Goal: Information Seeking & Learning: Learn about a topic

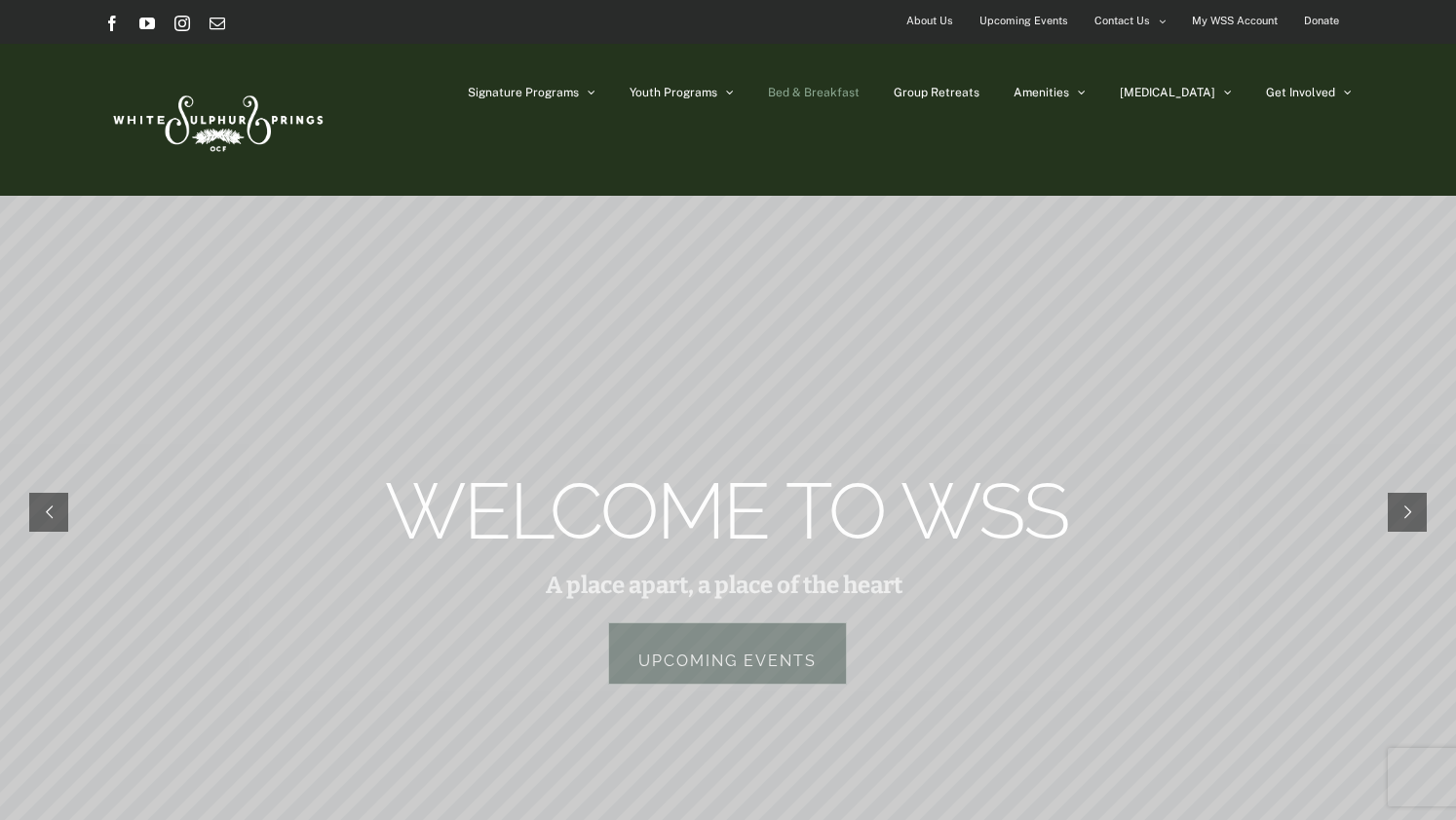
click at [860, 91] on span "Bed & Breakfast" at bounding box center [813, 93] width 91 height 12
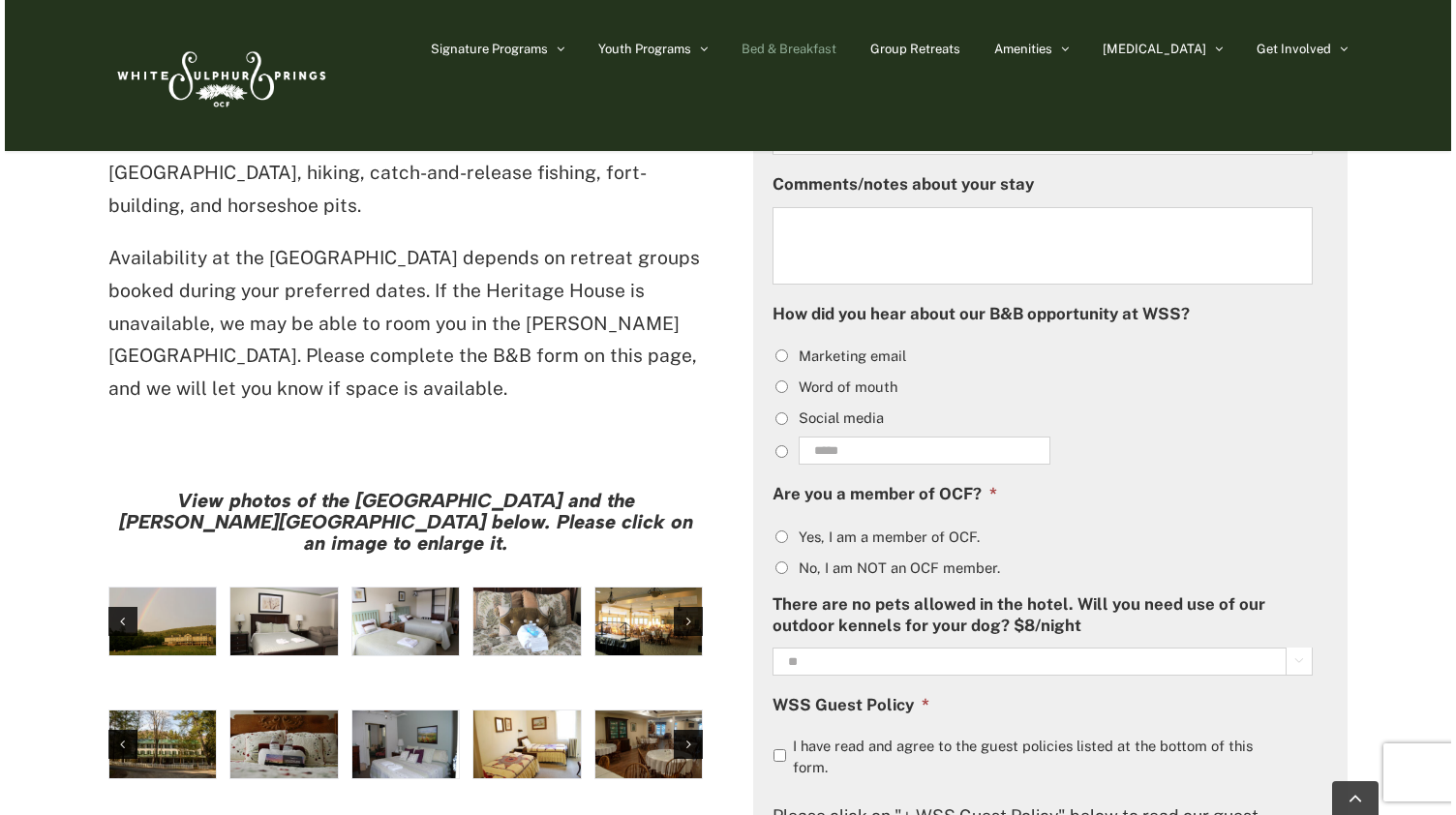
scroll to position [1309, 0]
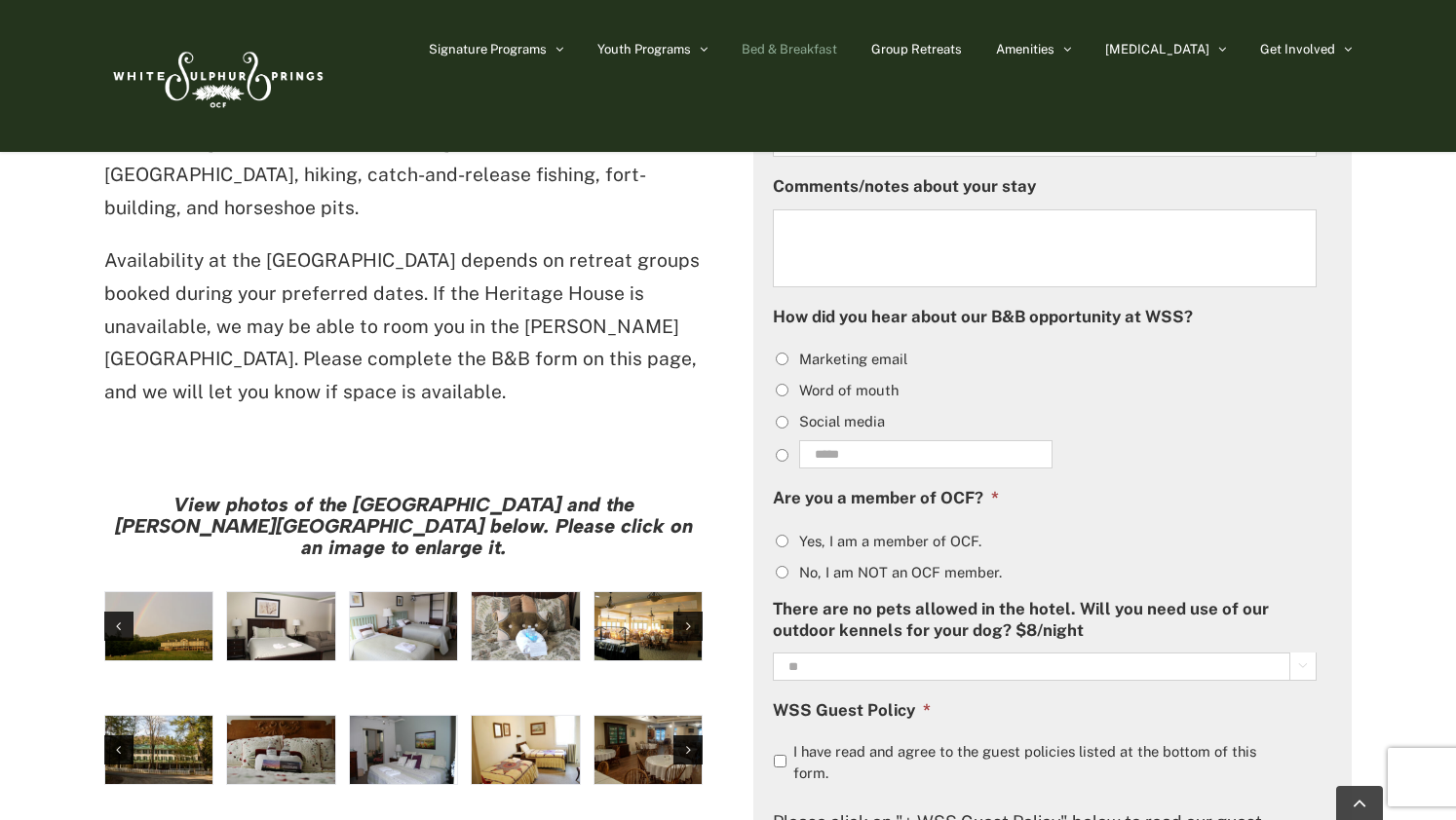
click at [181, 592] on img "large-heritage" at bounding box center [158, 626] width 107 height 68
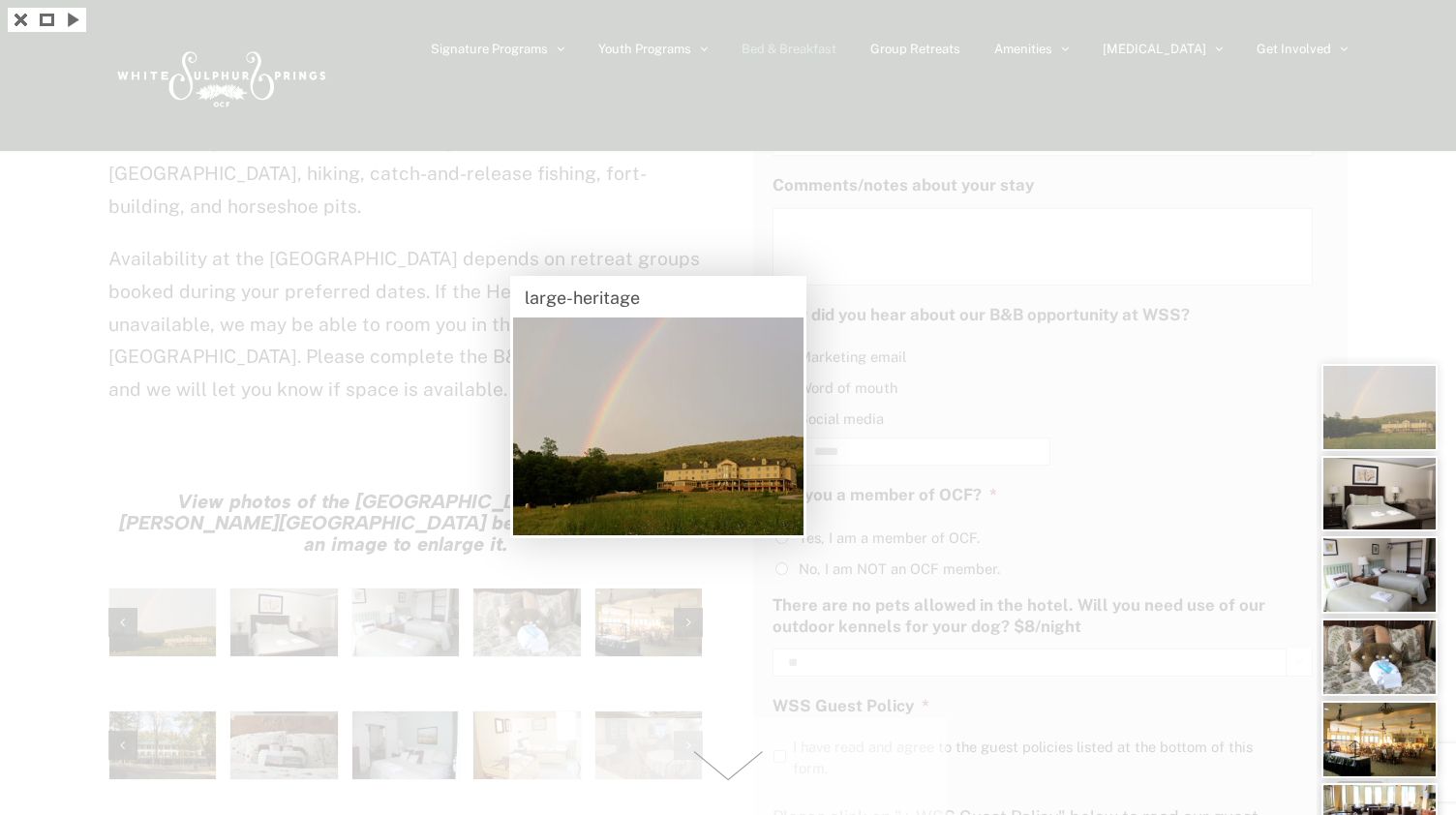
click at [1382, 486] on img at bounding box center [1379, 493] width 116 height 76
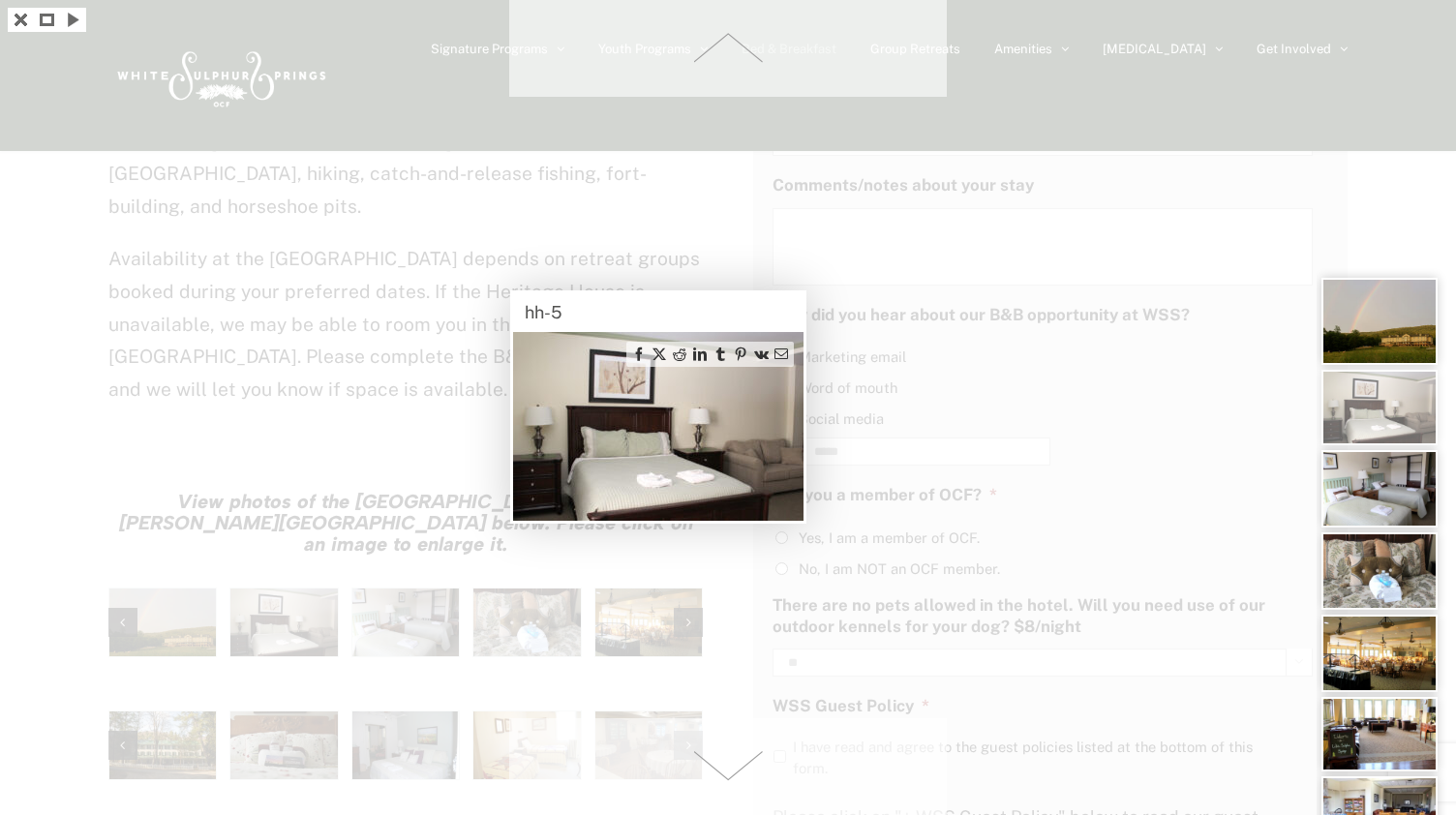
click at [1382, 486] on img at bounding box center [1379, 489] width 116 height 78
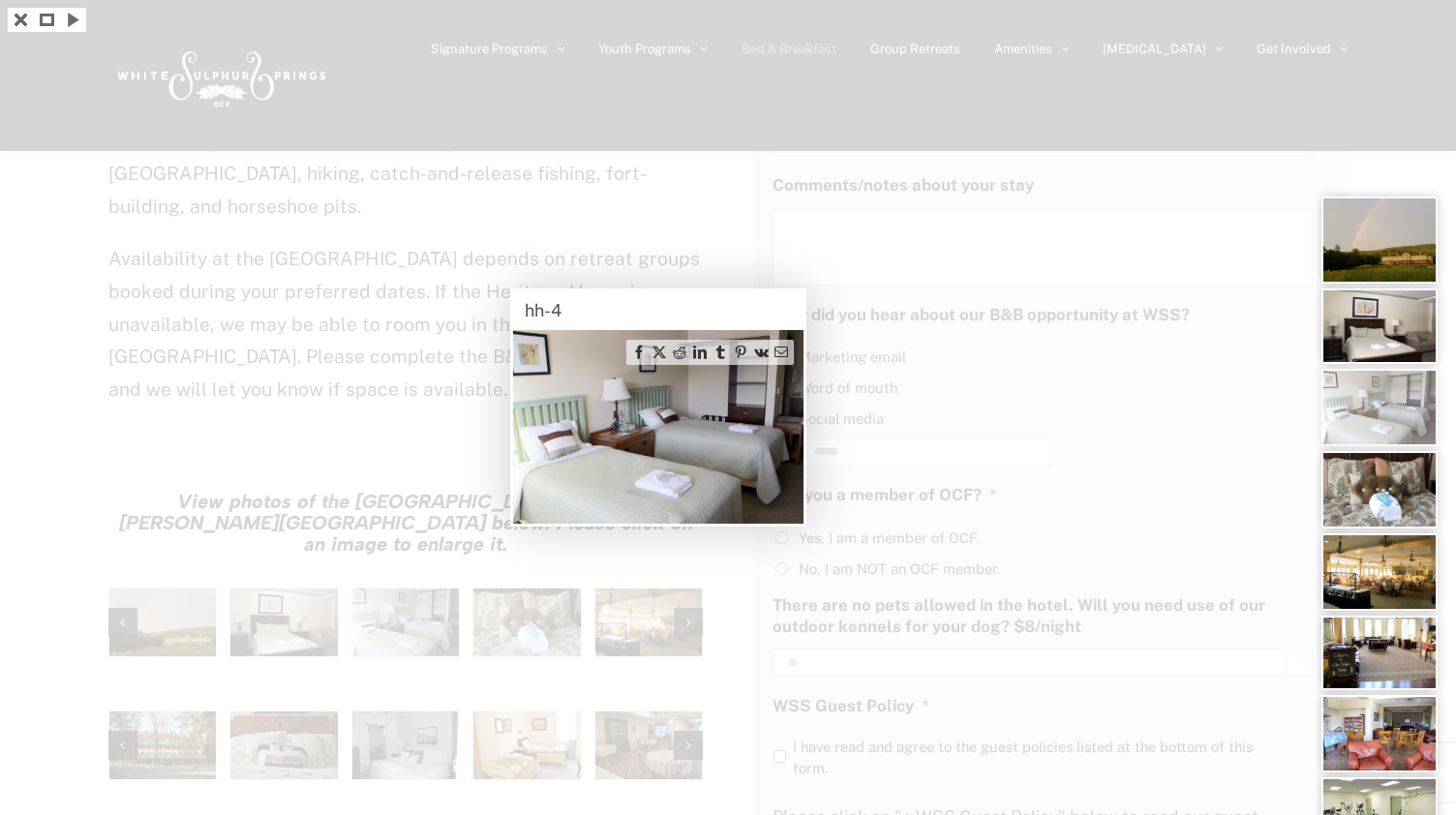
click at [1382, 486] on img at bounding box center [1379, 490] width 116 height 78
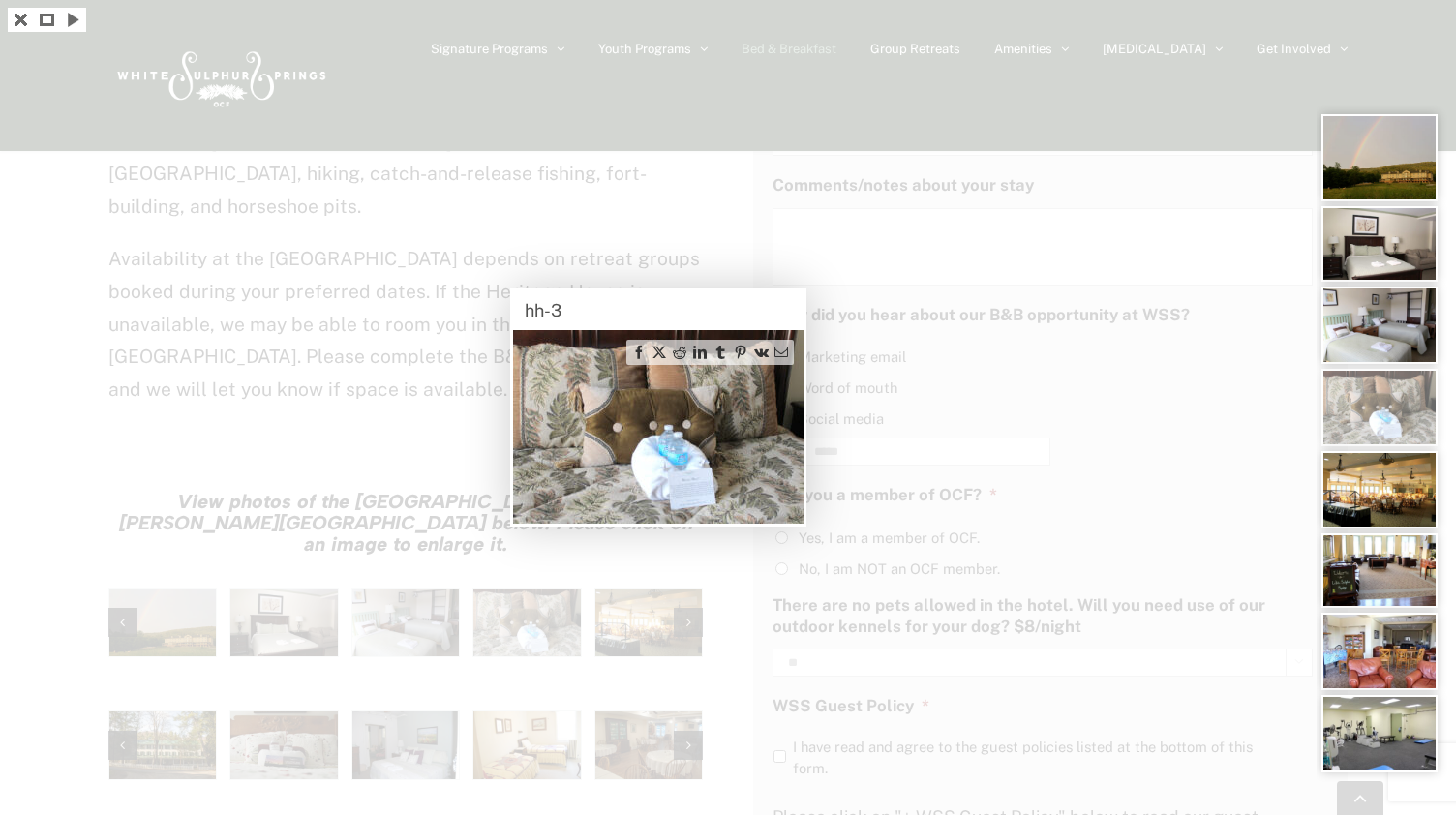
click at [1382, 486] on img at bounding box center [1379, 490] width 116 height 78
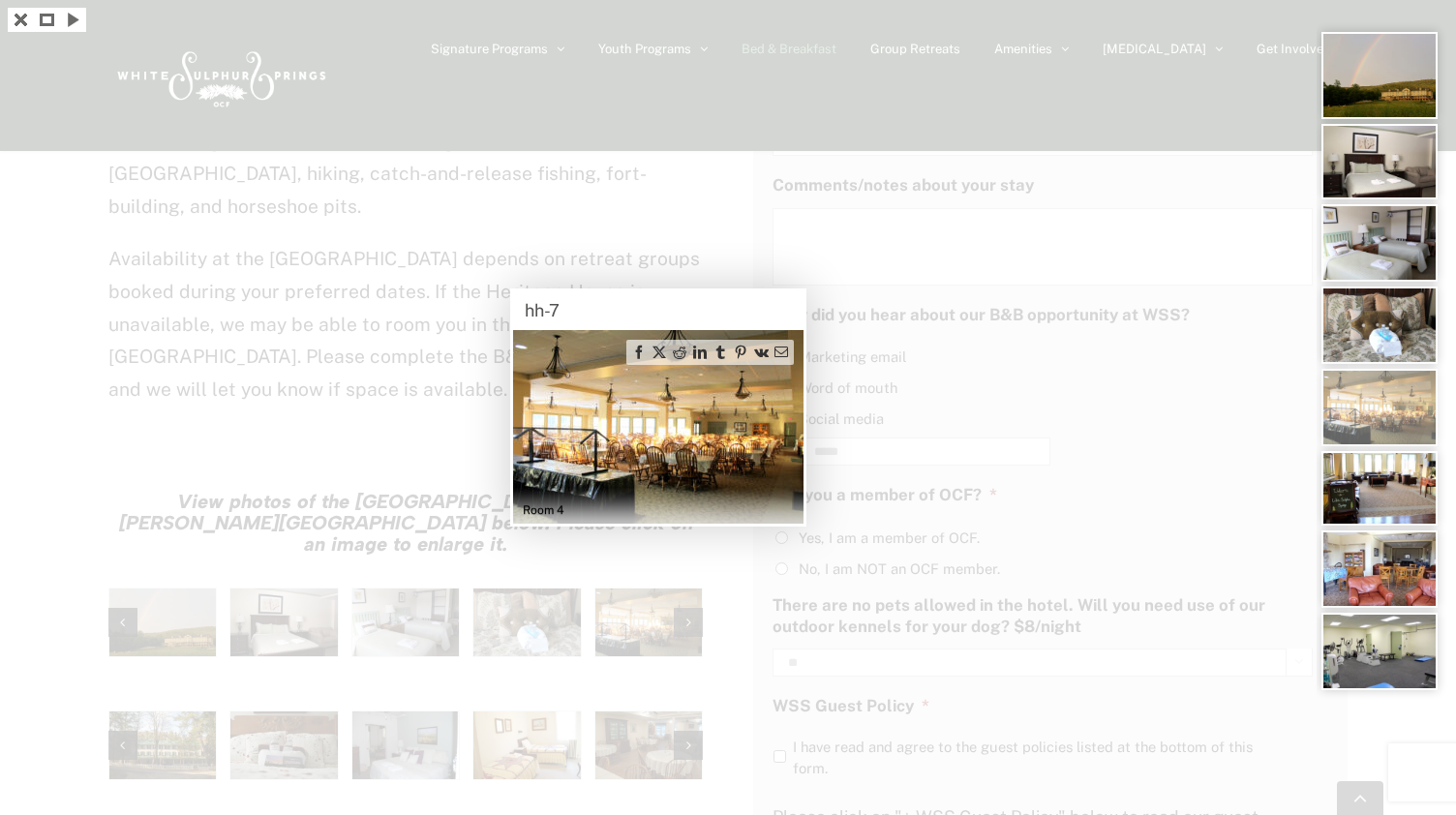
click at [1382, 486] on img at bounding box center [1379, 489] width 116 height 75
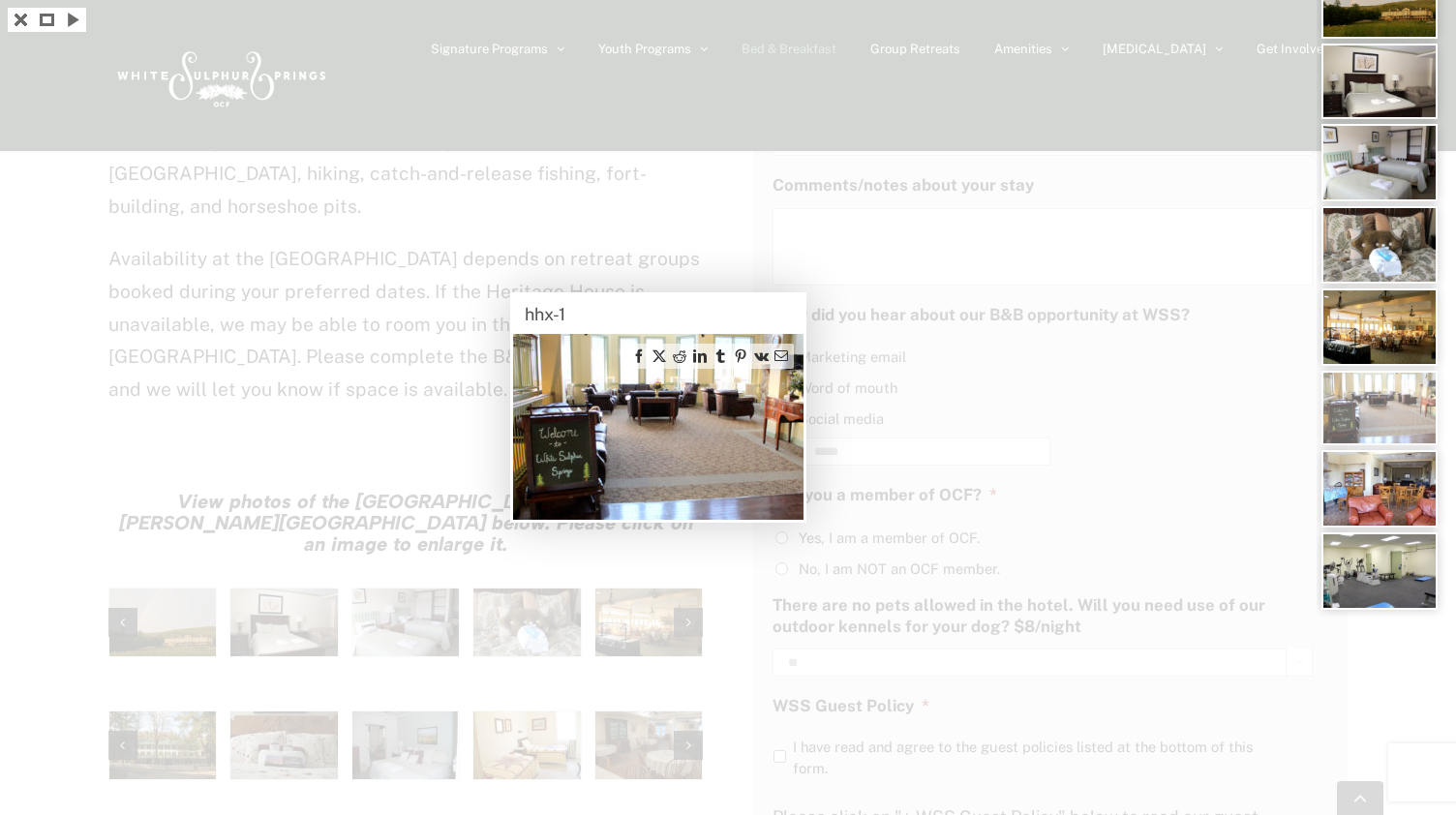
click at [1382, 486] on img at bounding box center [1379, 489] width 116 height 78
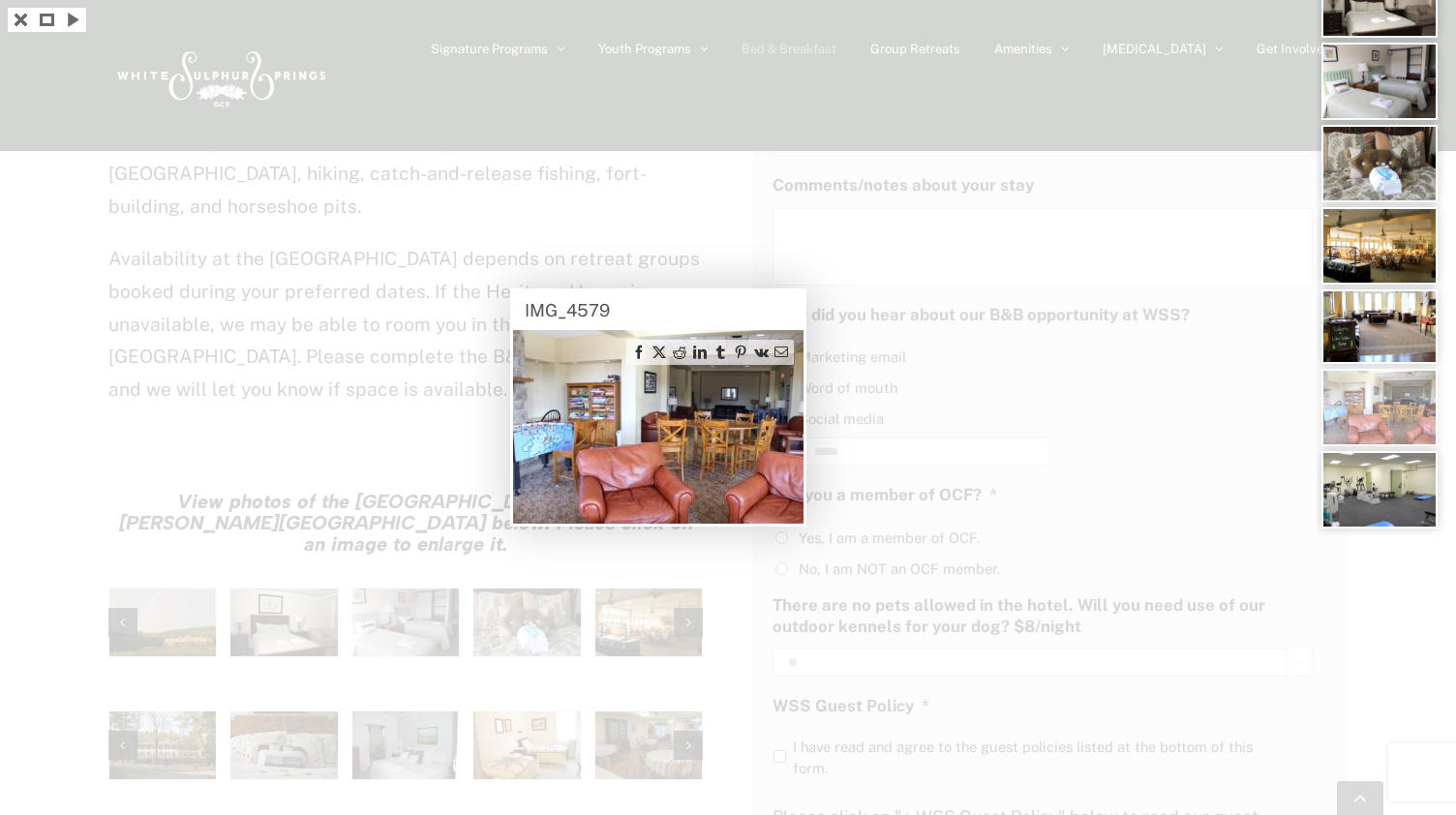
click at [1382, 486] on img at bounding box center [1379, 490] width 116 height 78
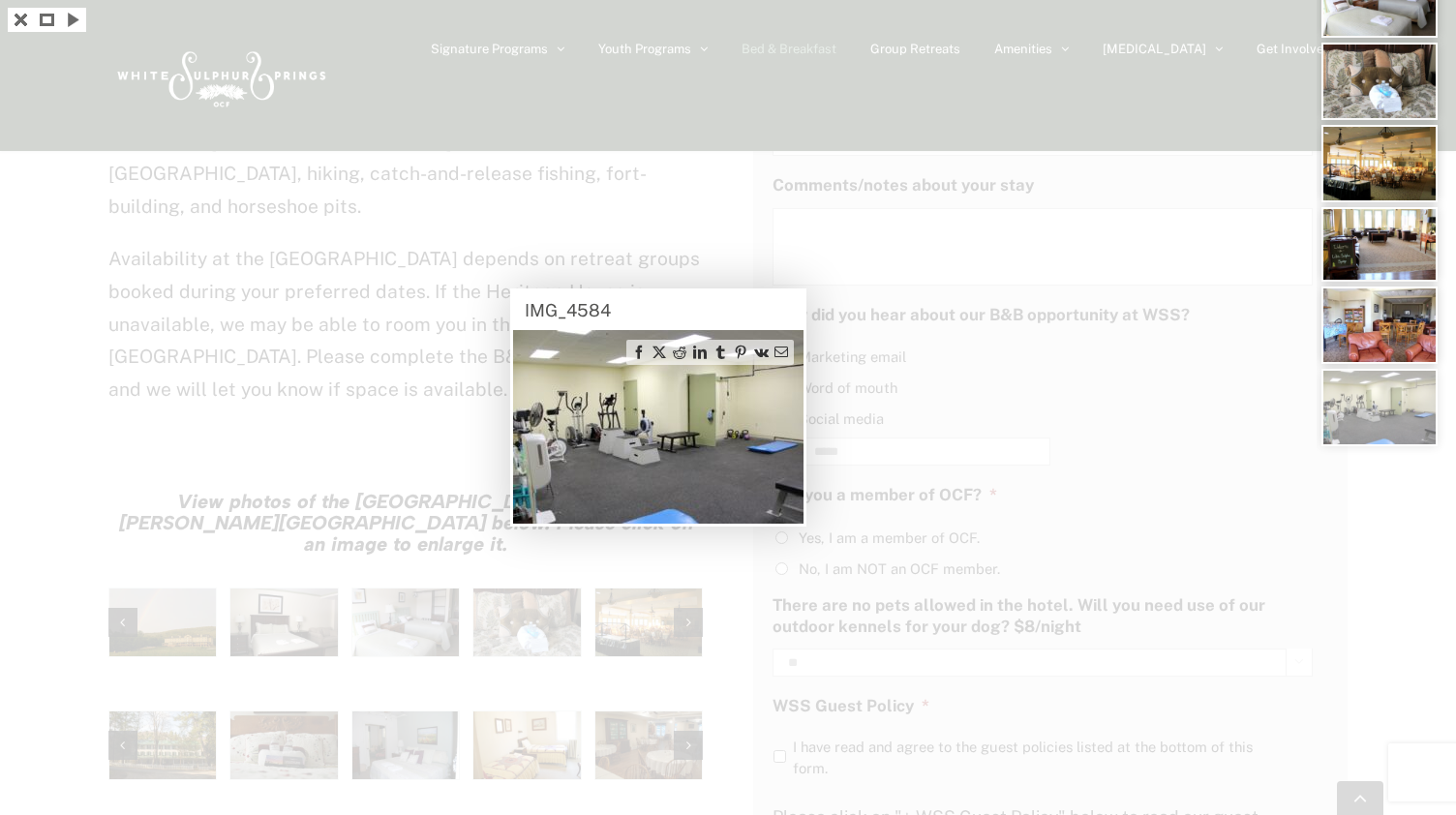
click at [1382, 486] on div at bounding box center [1386, 408] width 140 height 815
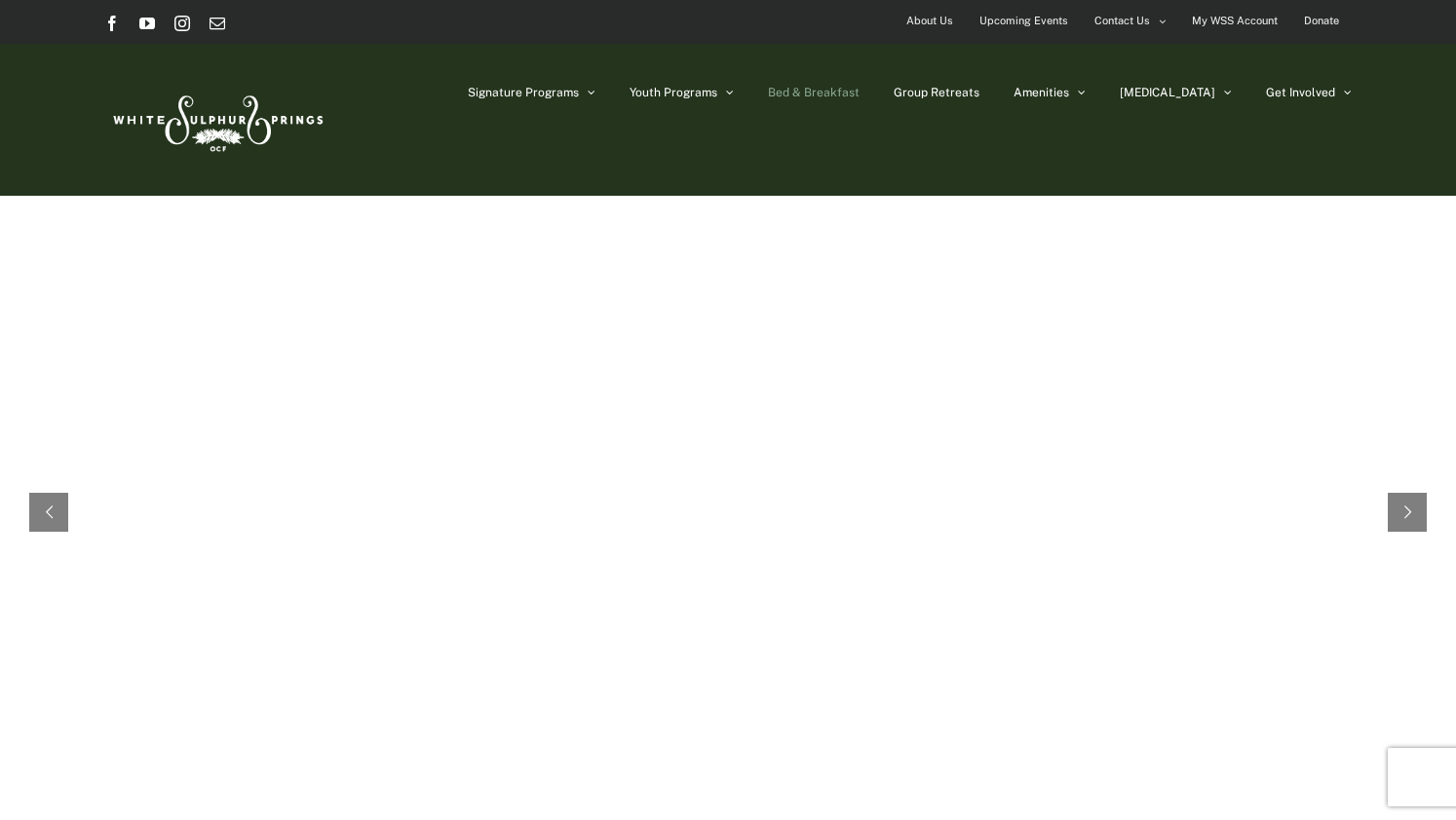
click at [860, 94] on span "Bed & Breakfast" at bounding box center [813, 93] width 91 height 12
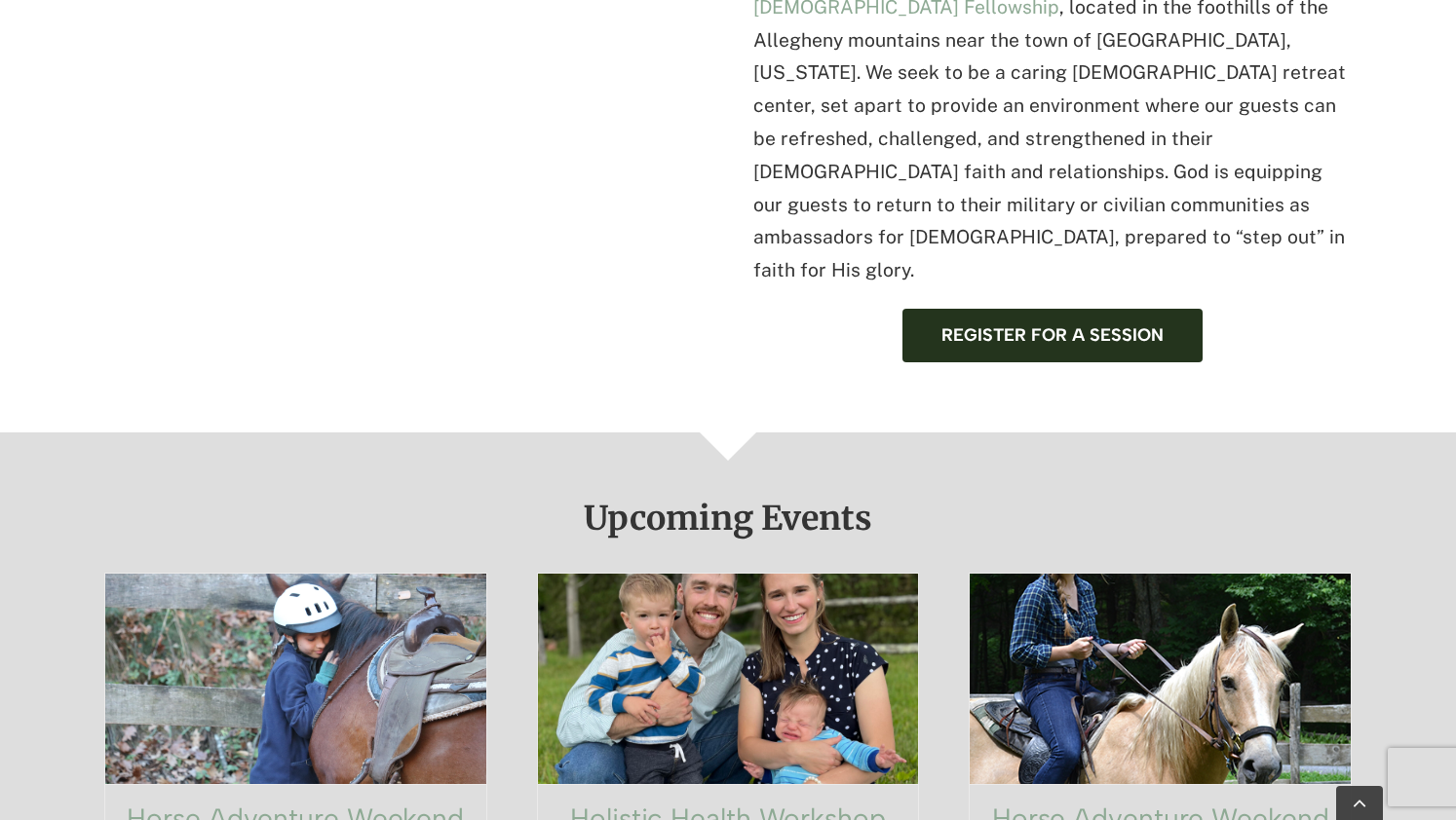
scroll to position [982, 0]
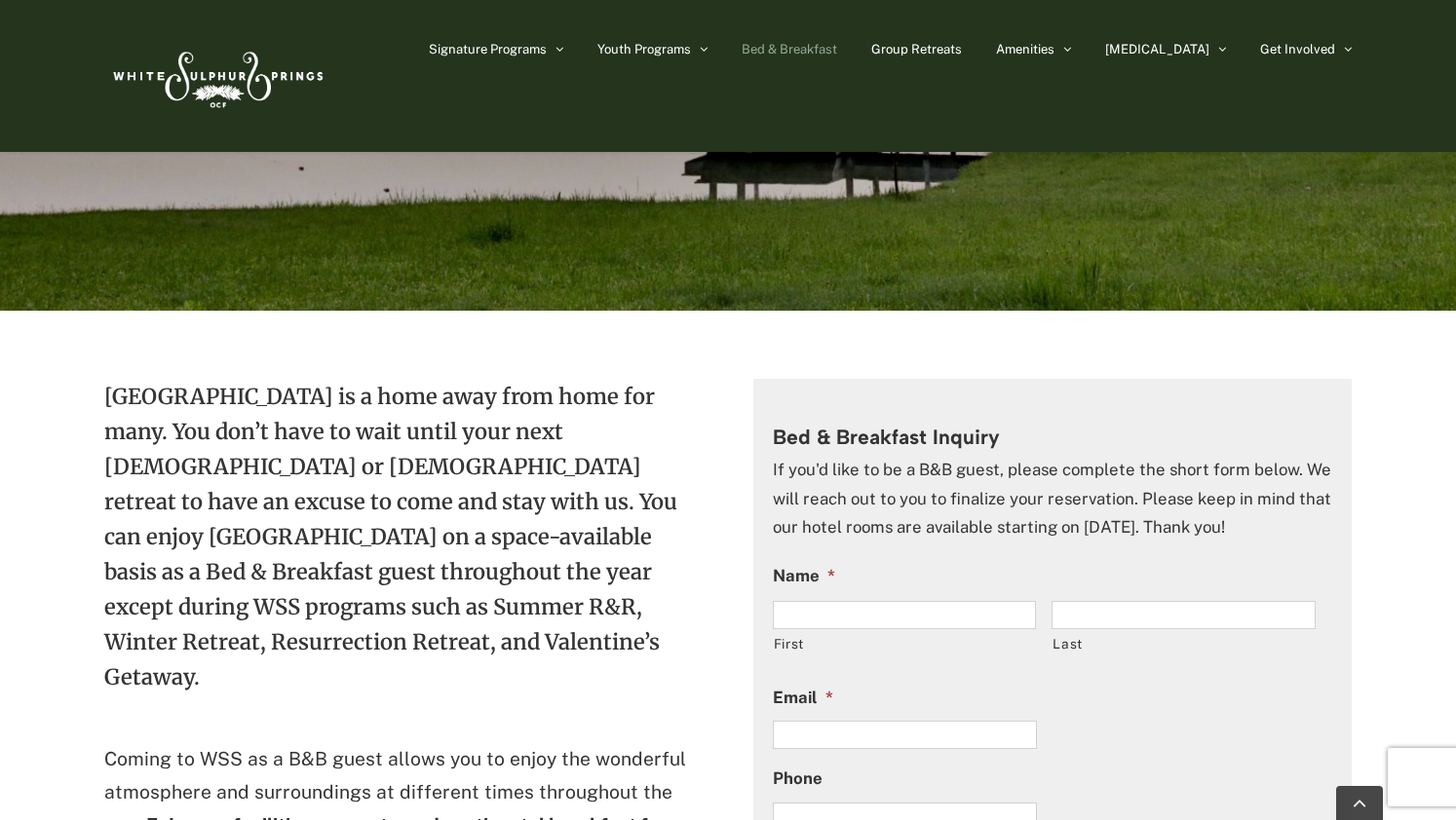
scroll to position [382, 0]
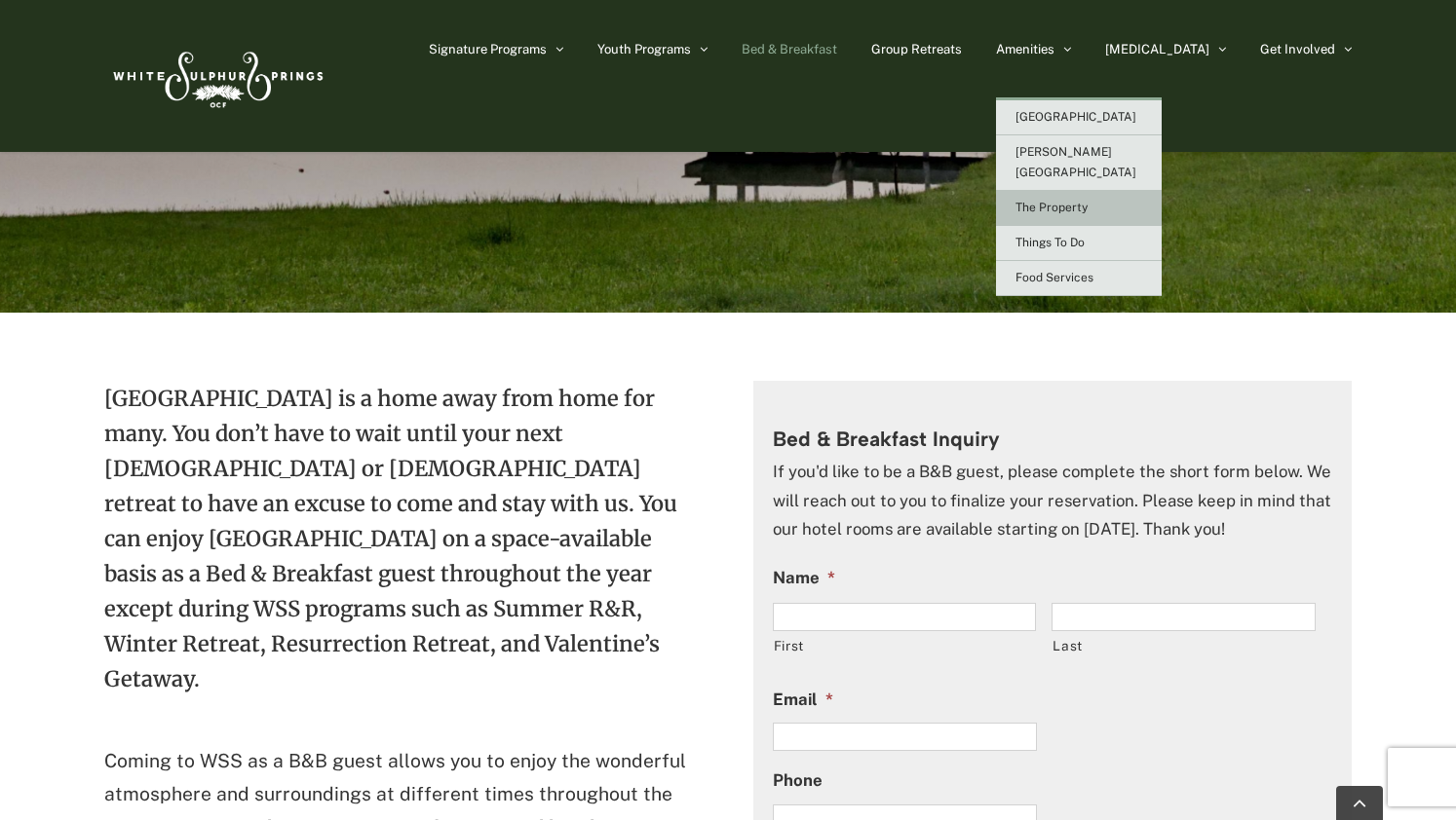
click at [1088, 201] on span "The Property" at bounding box center [1051, 208] width 72 height 14
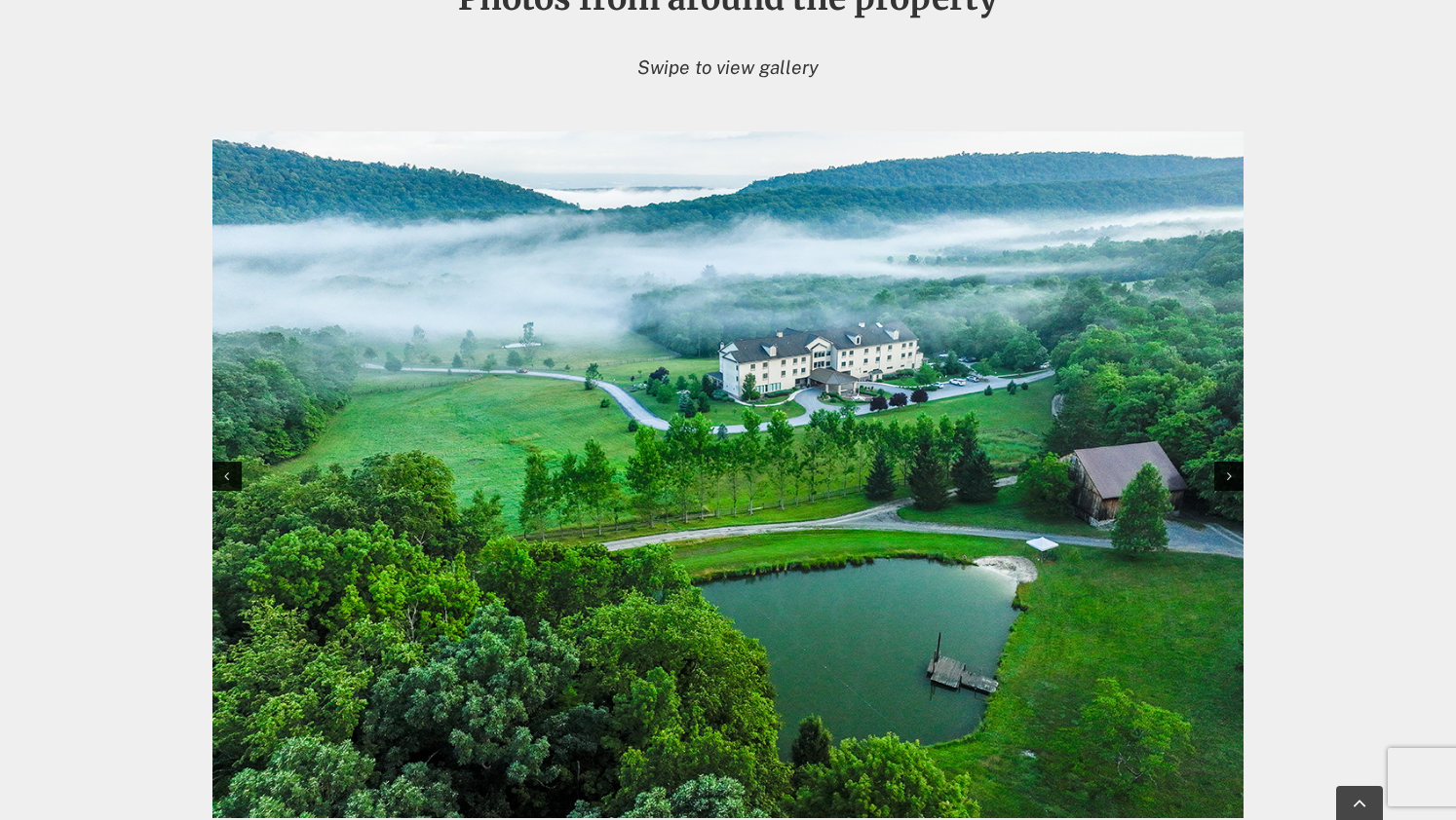
scroll to position [2014, 0]
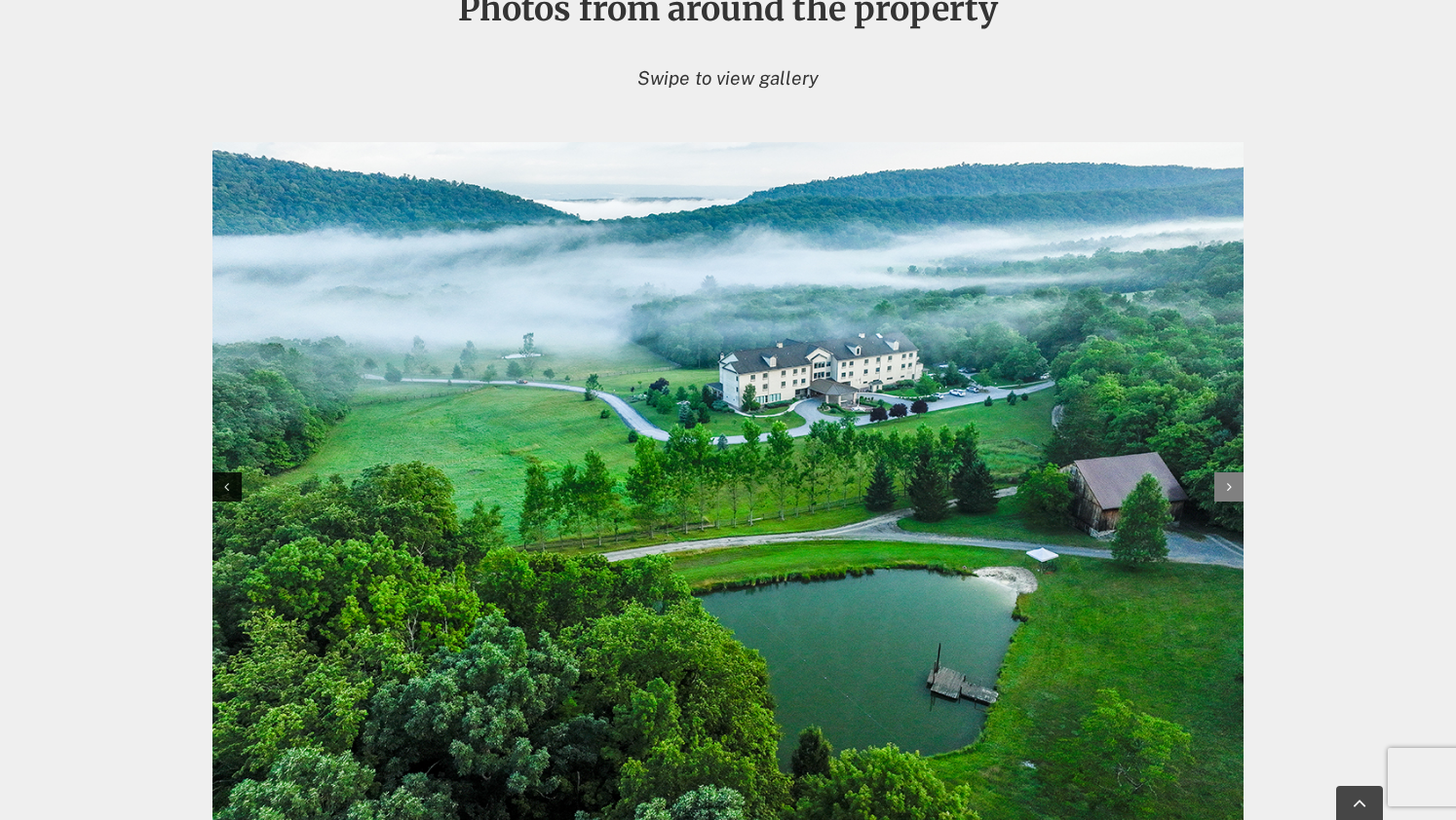
click at [1228, 482] on icon at bounding box center [1229, 487] width 5 height 14
click at [1230, 484] on icon at bounding box center [1229, 487] width 5 height 14
click at [1229, 486] on icon at bounding box center [1229, 487] width 5 height 14
click at [603, 435] on img at bounding box center [727, 486] width 1031 height 687
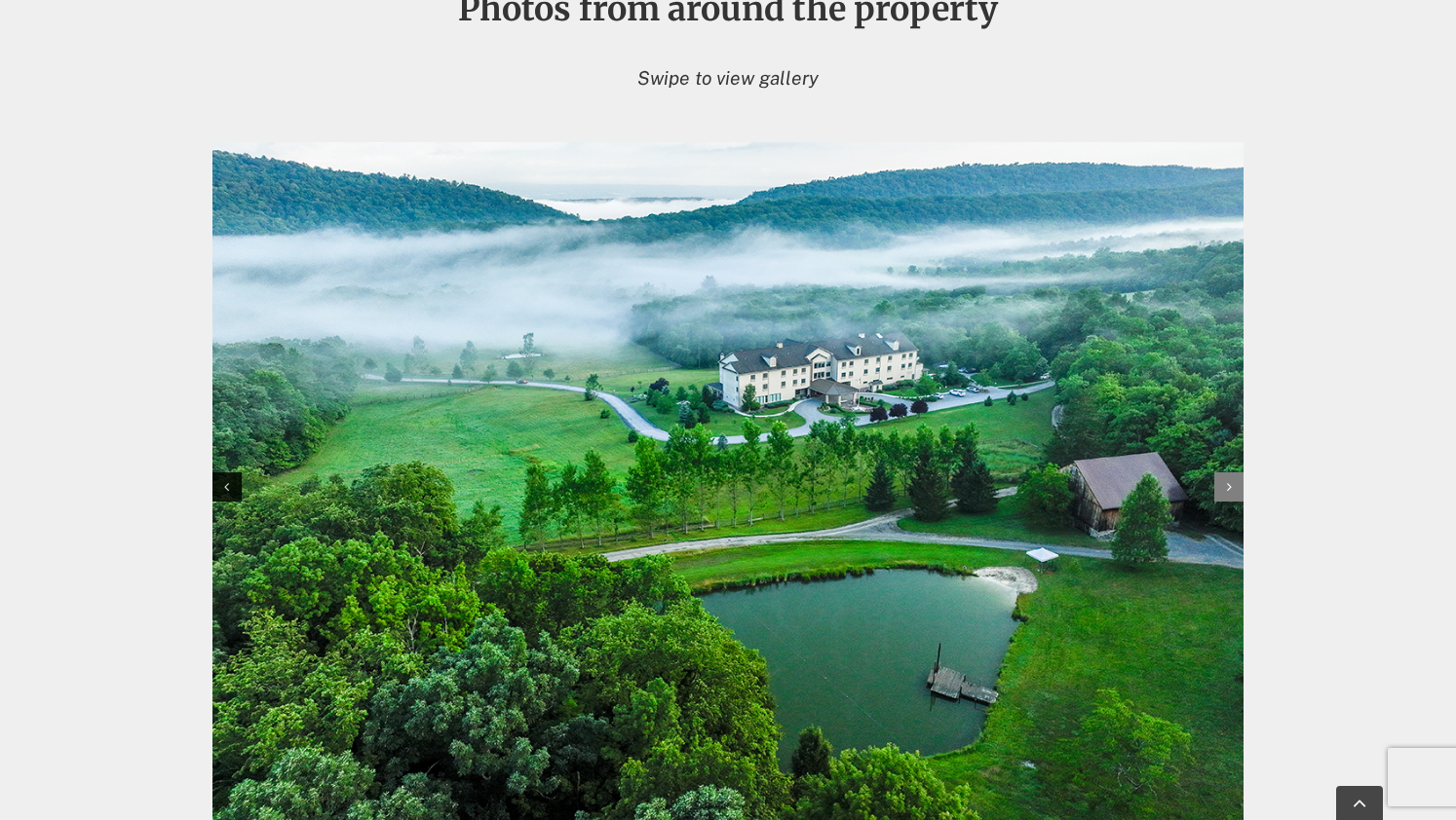
click at [1225, 485] on div at bounding box center [1229, 487] width 30 height 30
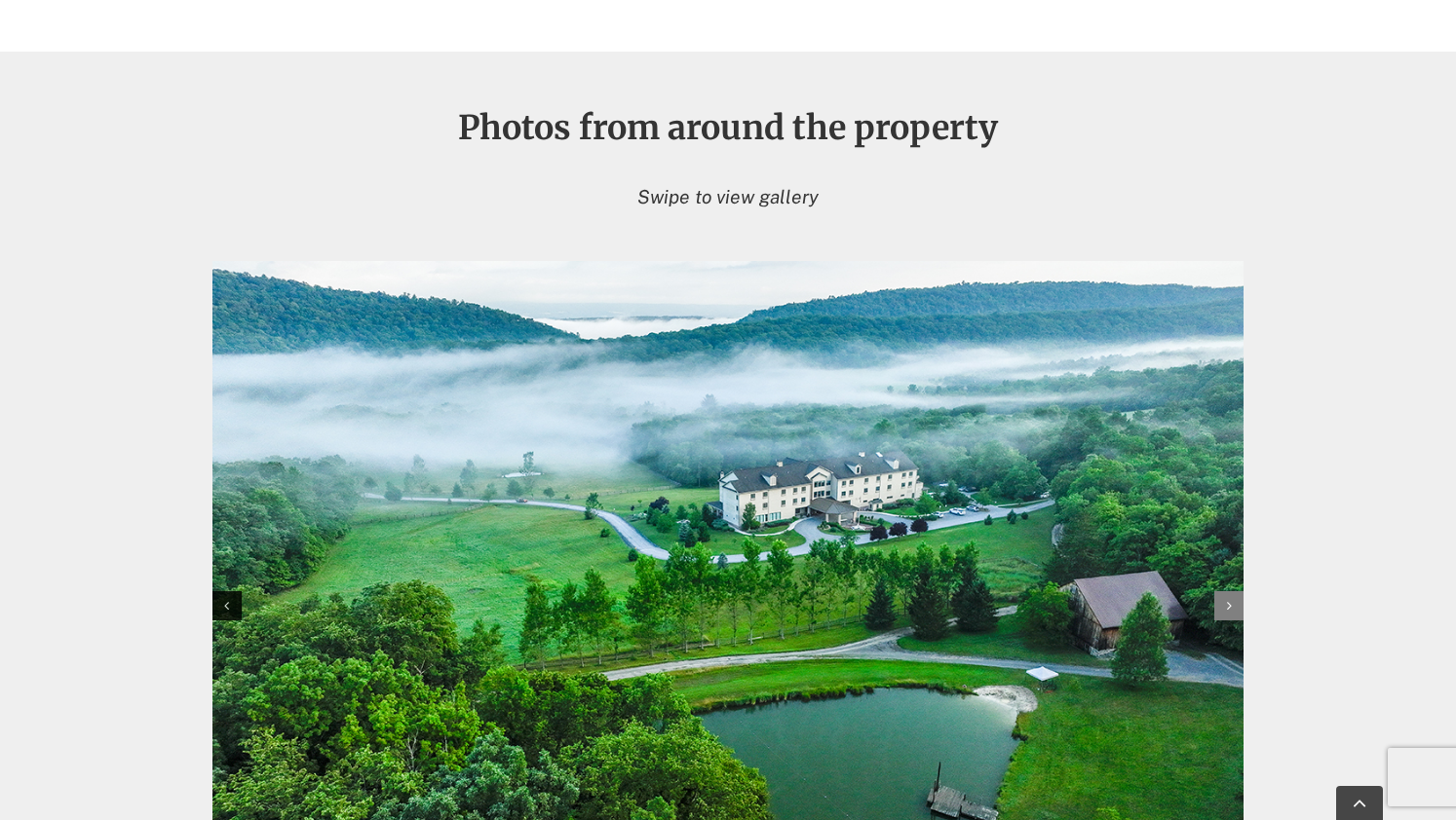
scroll to position [1896, 0]
click at [1230, 609] on icon at bounding box center [1229, 605] width 5 height 14
click at [1230, 603] on icon at bounding box center [1229, 605] width 5 height 14
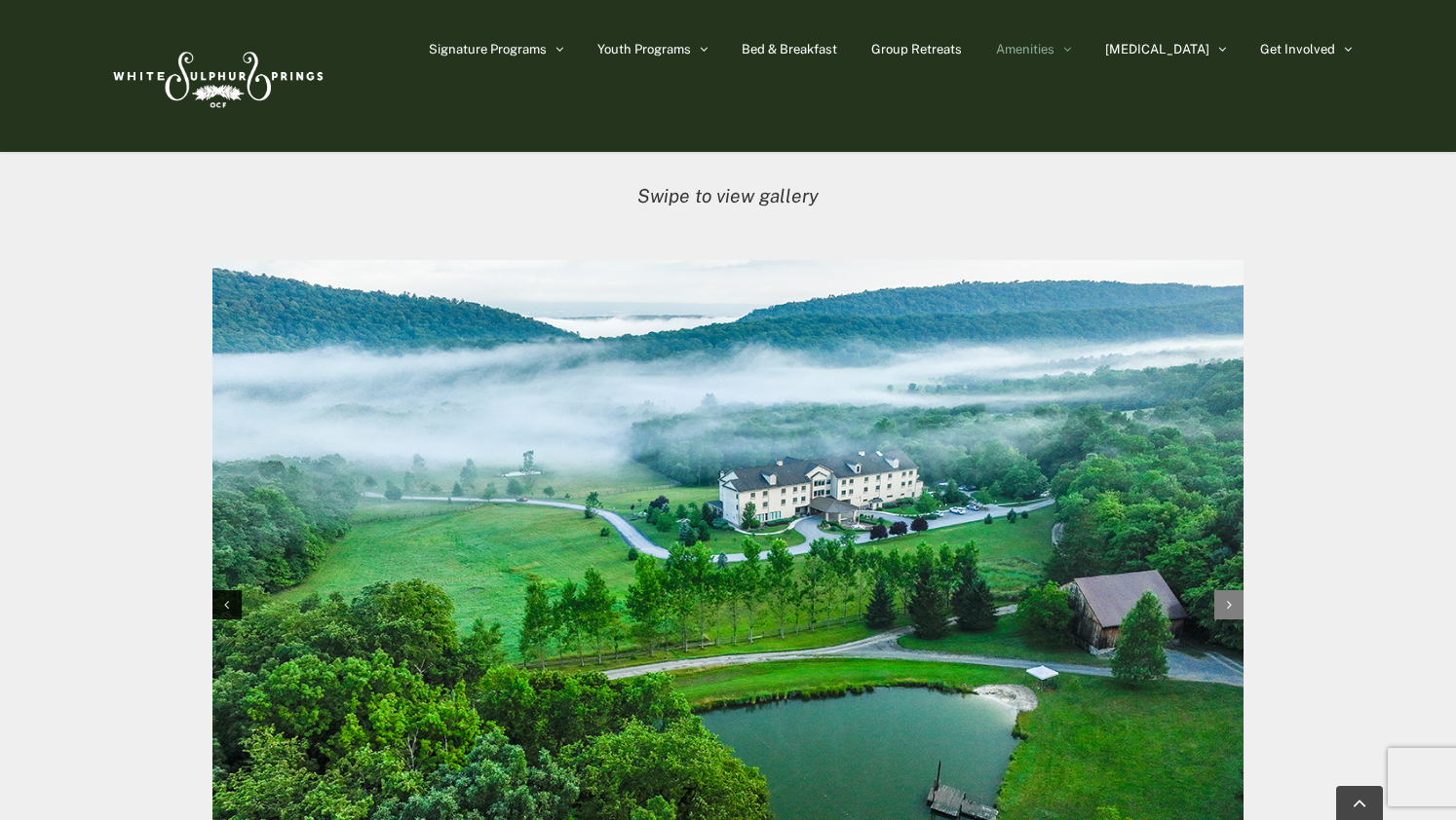
click at [1230, 603] on icon "Next slide" at bounding box center [1229, 605] width 5 height 14
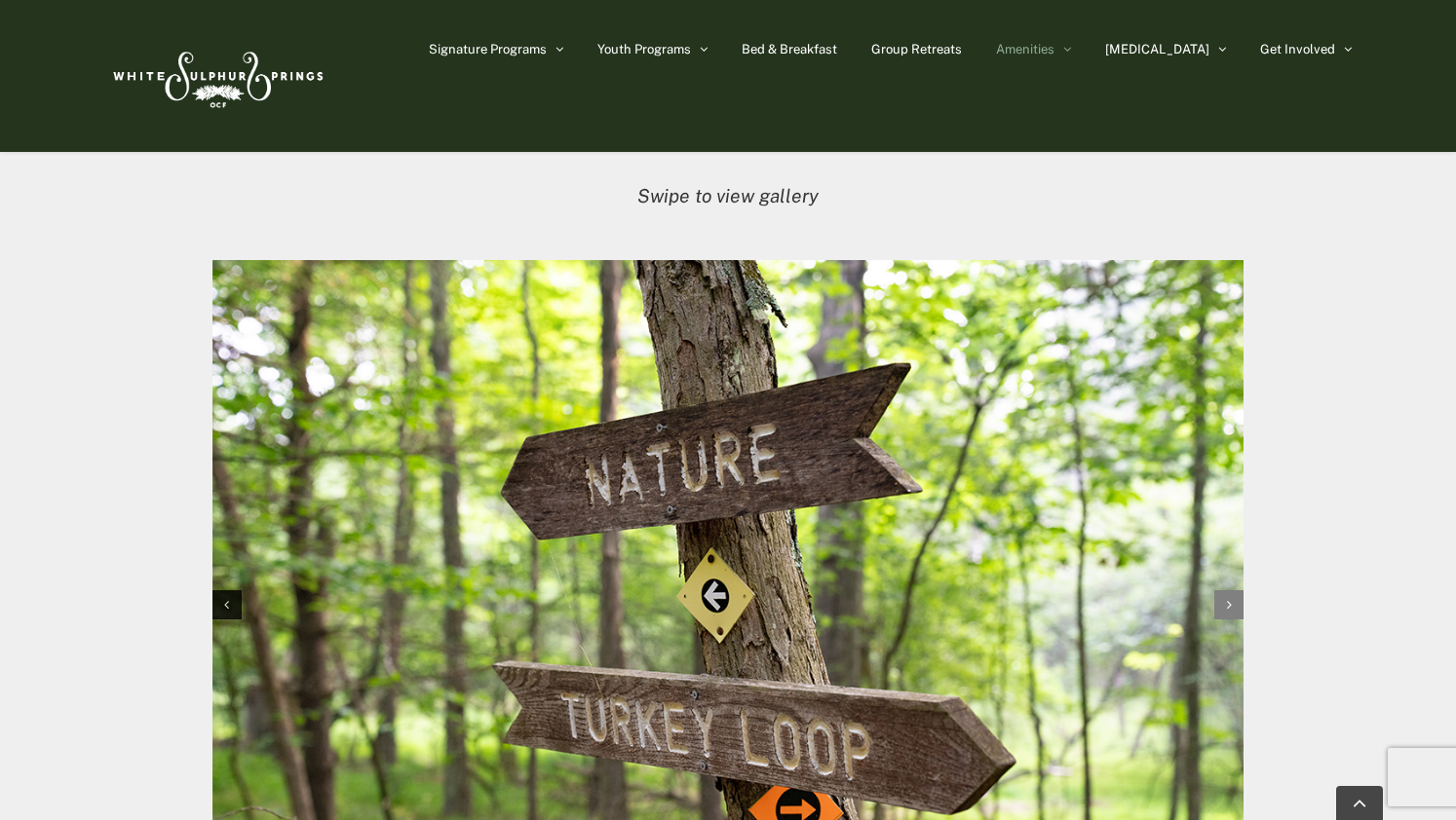
click at [1230, 603] on icon "Next slide" at bounding box center [1229, 605] width 5 height 14
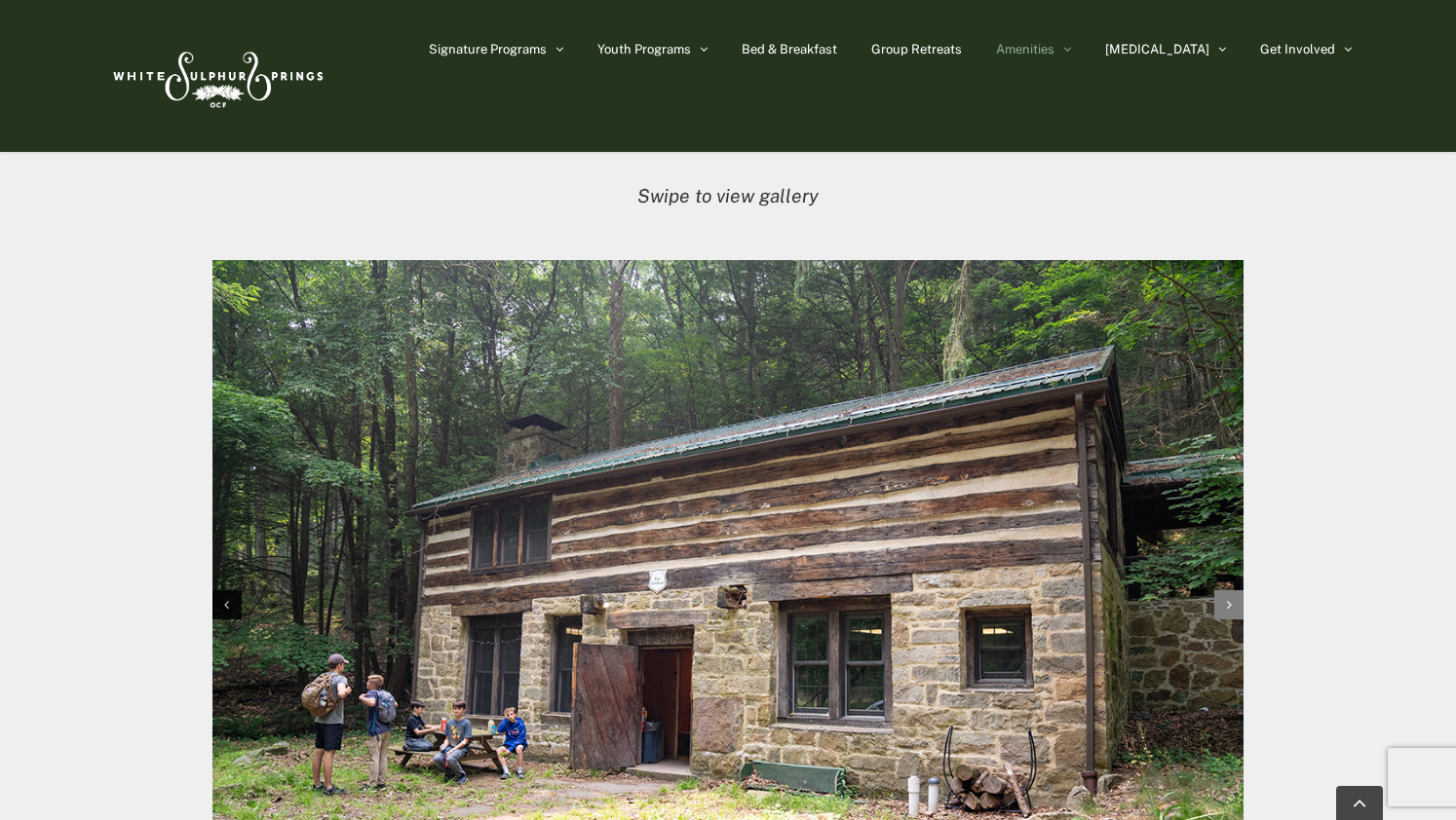
click at [1230, 603] on icon "Next slide" at bounding box center [1229, 605] width 5 height 14
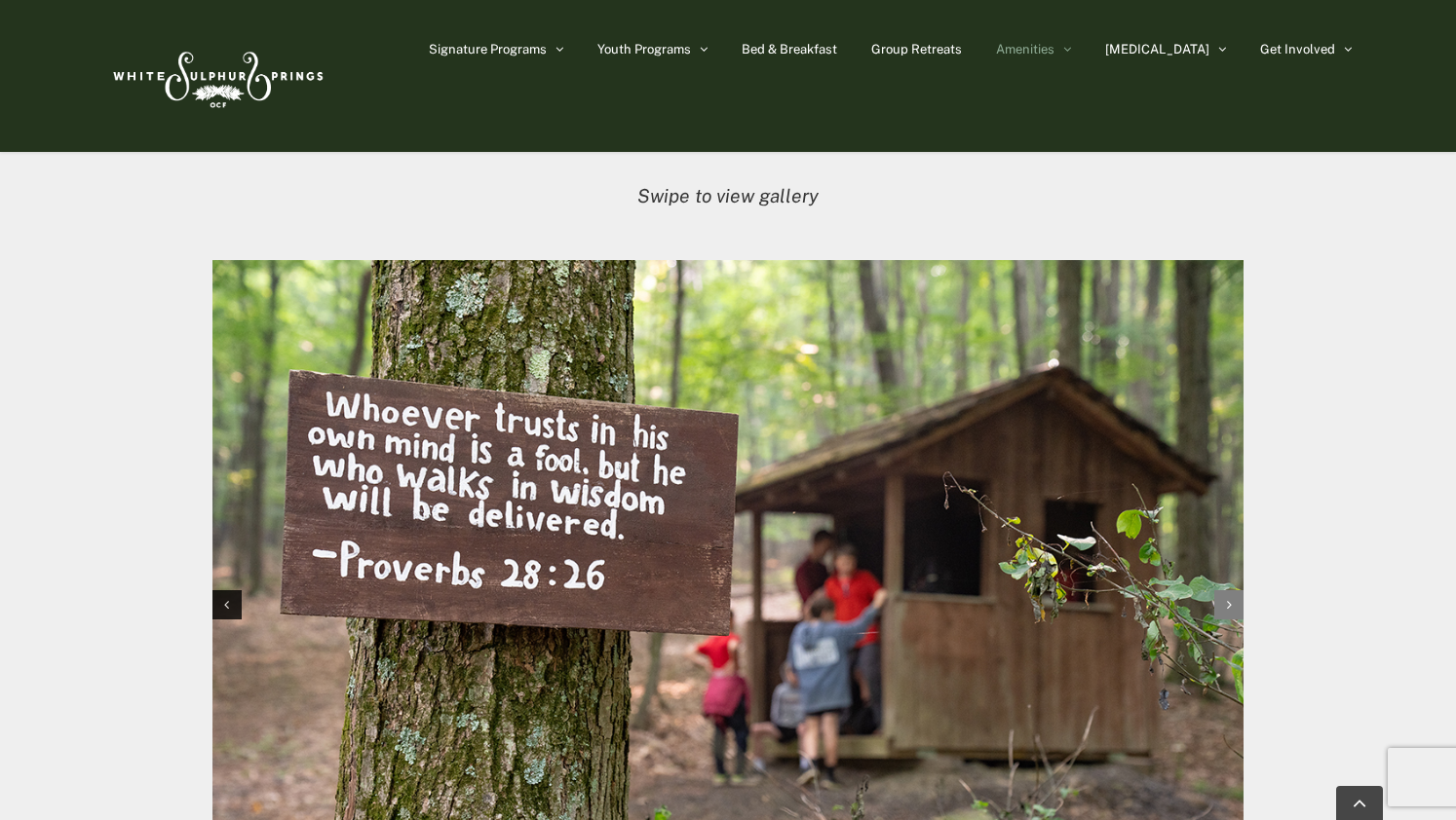
click at [1230, 603] on icon "Next slide" at bounding box center [1229, 605] width 5 height 14
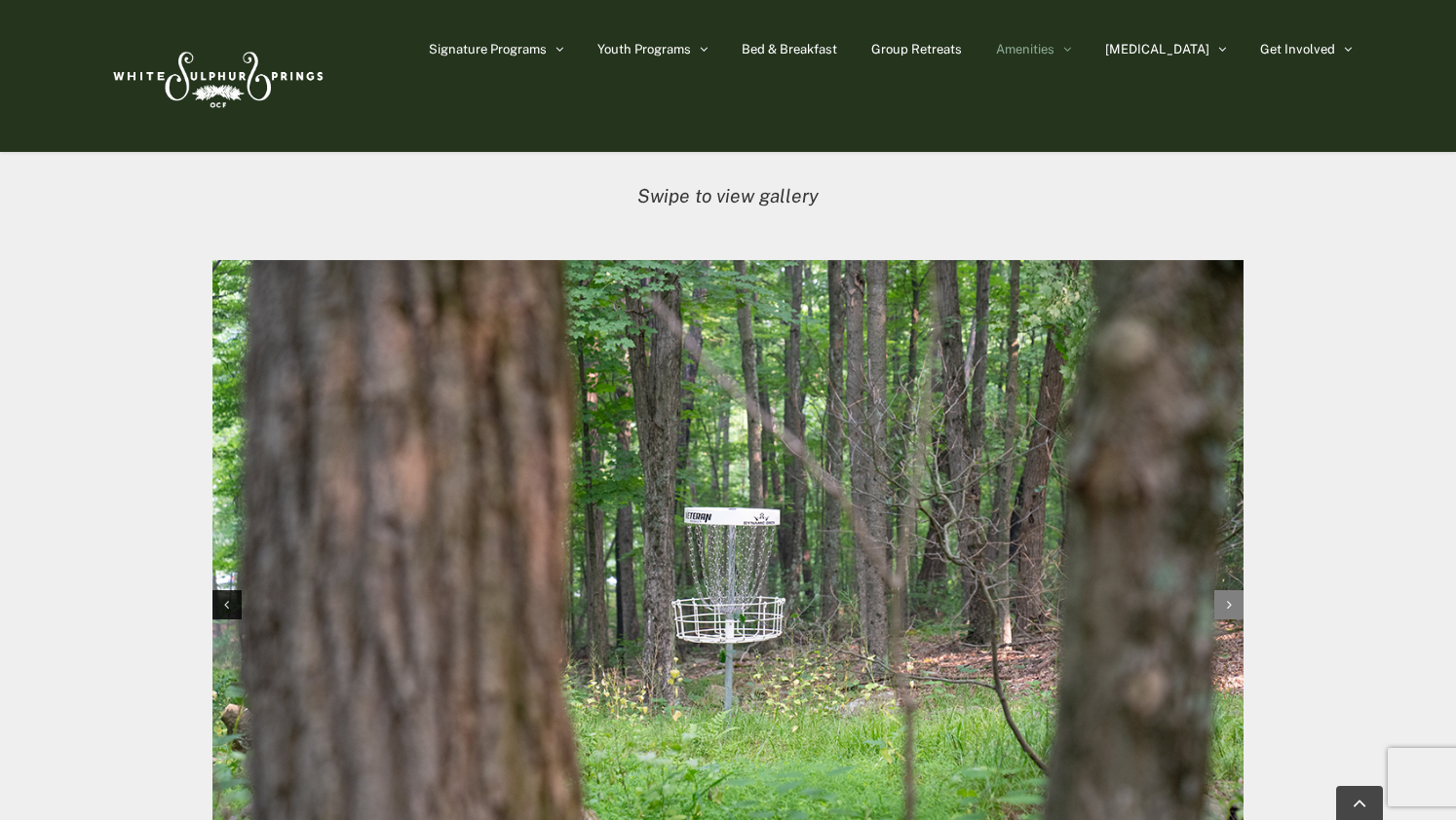
click at [1230, 603] on icon "Next slide" at bounding box center [1229, 605] width 5 height 14
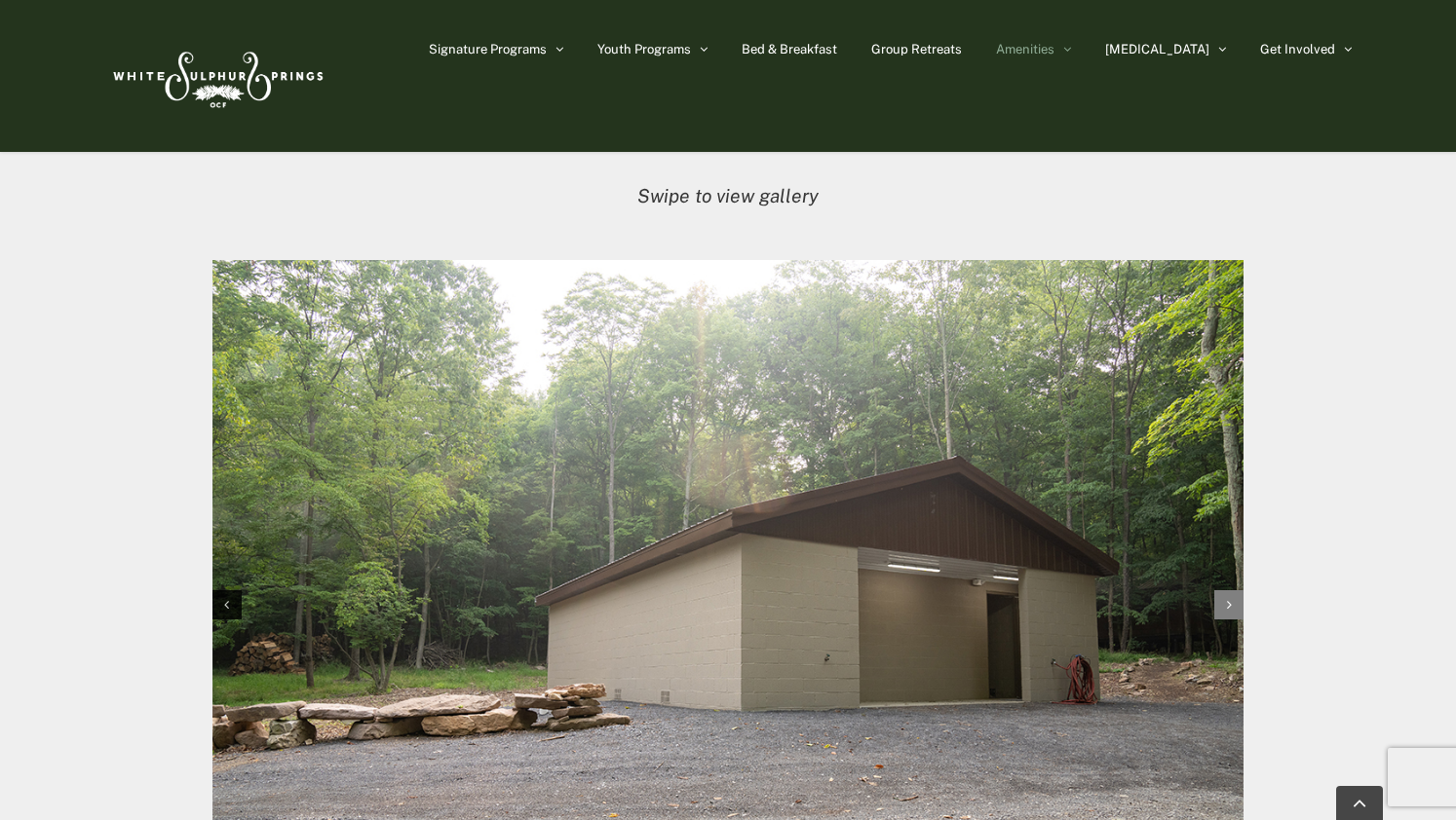
click at [1230, 603] on icon "Next slide" at bounding box center [1229, 605] width 5 height 14
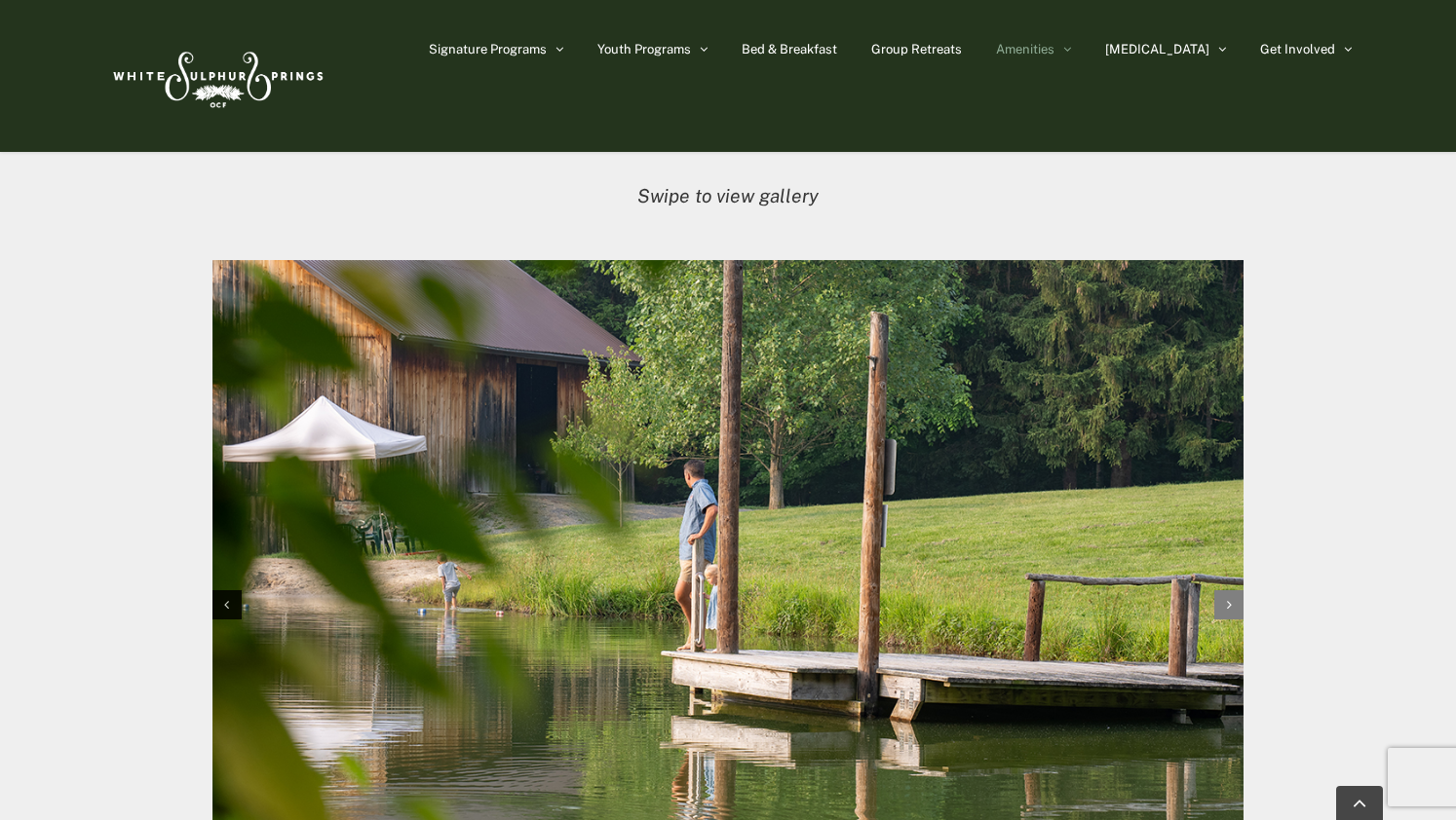
click at [1230, 603] on icon "Next slide" at bounding box center [1229, 605] width 5 height 14
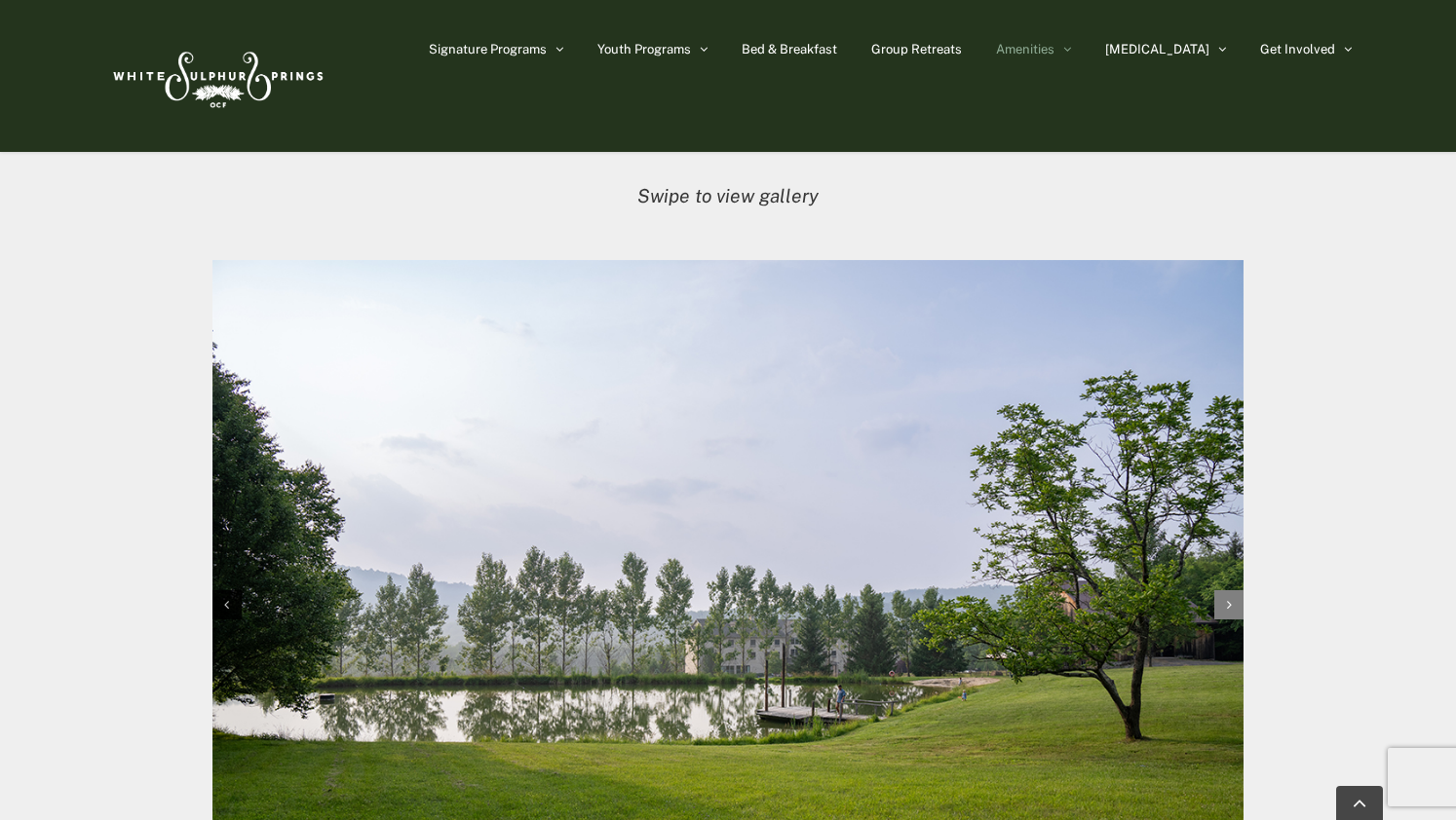
click at [1230, 603] on icon "Next slide" at bounding box center [1229, 605] width 5 height 14
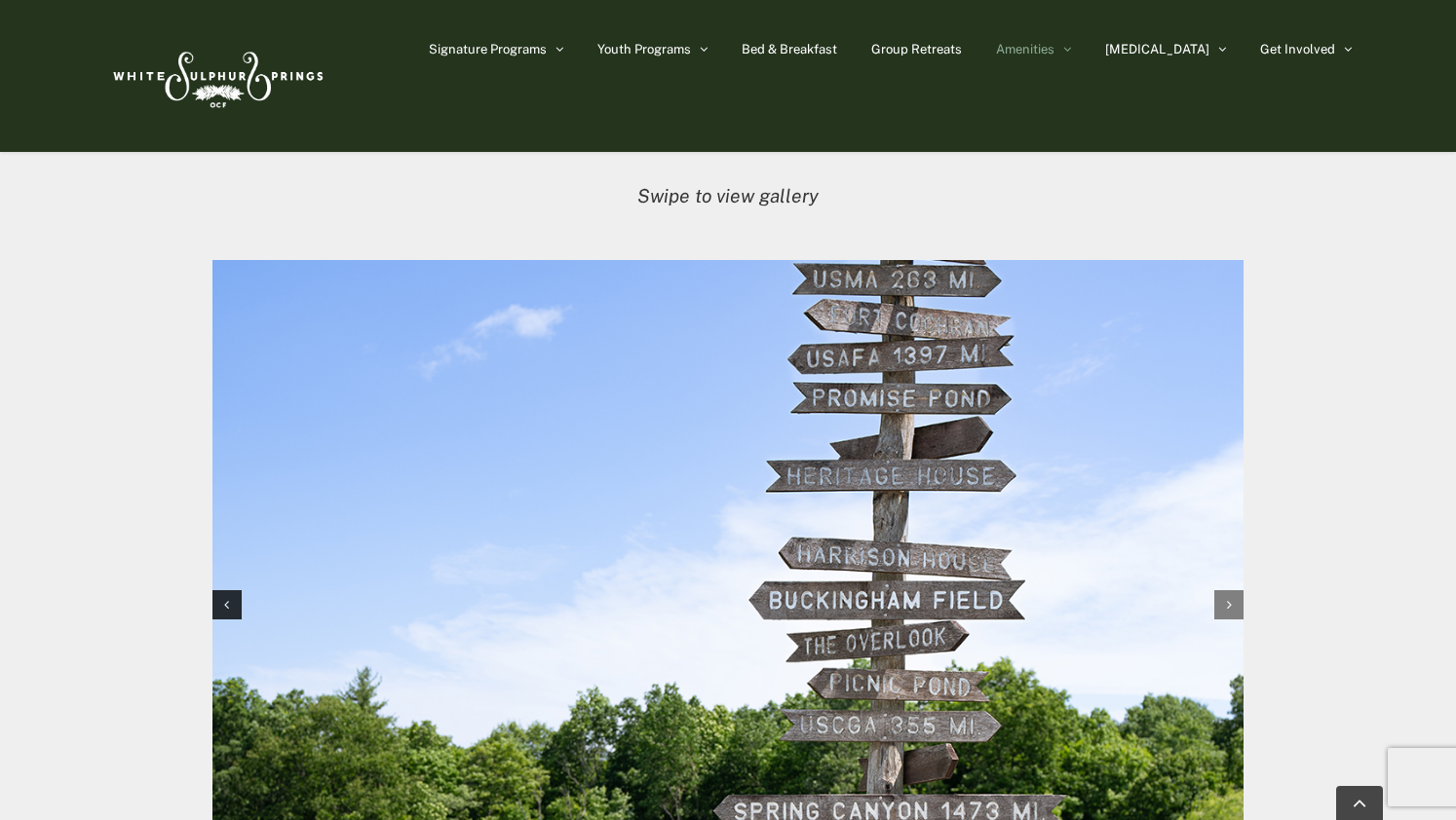
click at [1230, 603] on icon "Next slide" at bounding box center [1229, 605] width 5 height 14
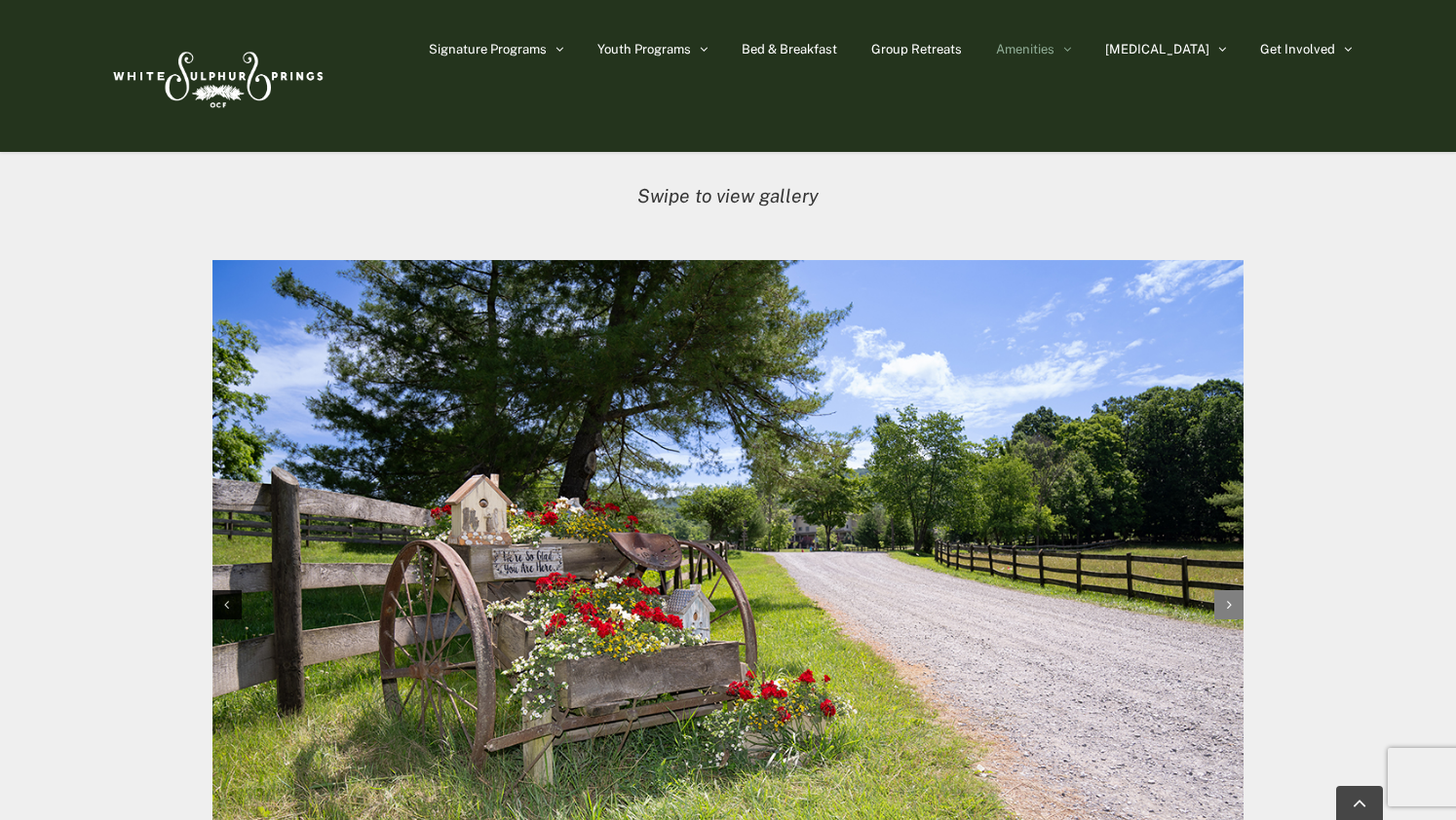
click at [1230, 603] on icon "Next slide" at bounding box center [1229, 605] width 5 height 14
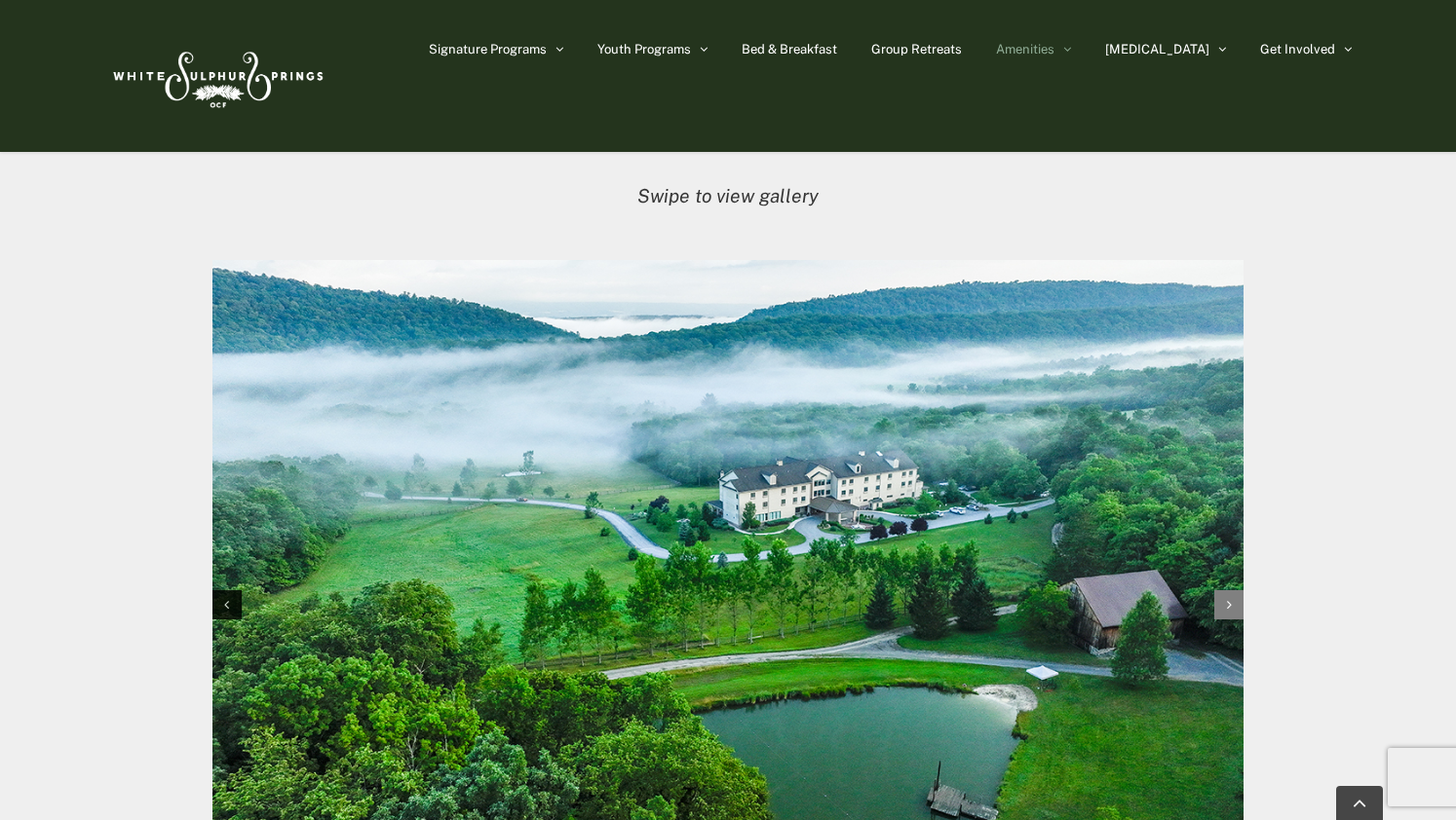
click at [1230, 603] on icon "Next slide" at bounding box center [1229, 605] width 5 height 14
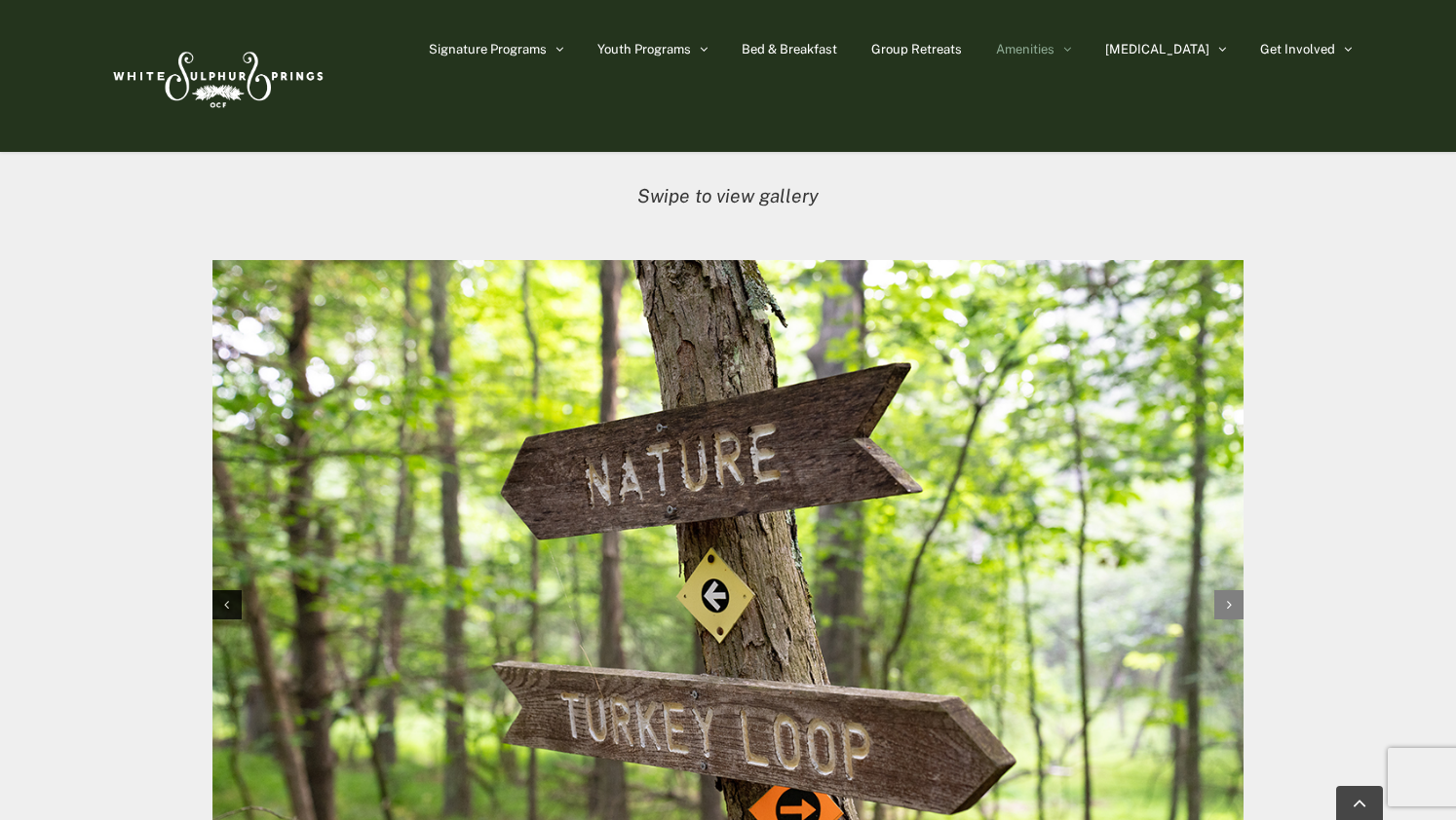
click at [1230, 603] on icon "Next slide" at bounding box center [1229, 605] width 5 height 14
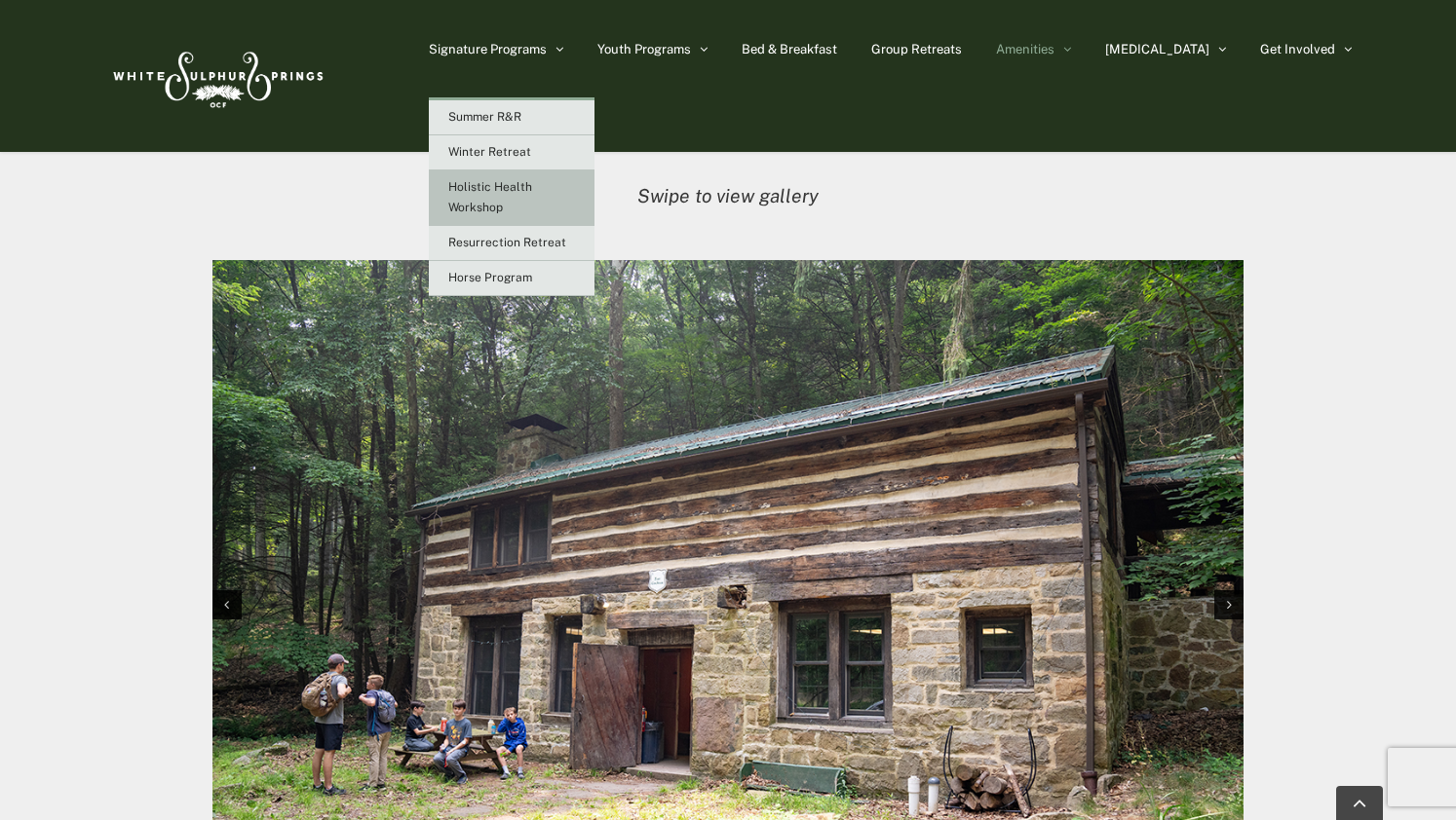
click at [532, 187] on span "Holistic Health Workshop" at bounding box center [490, 197] width 84 height 34
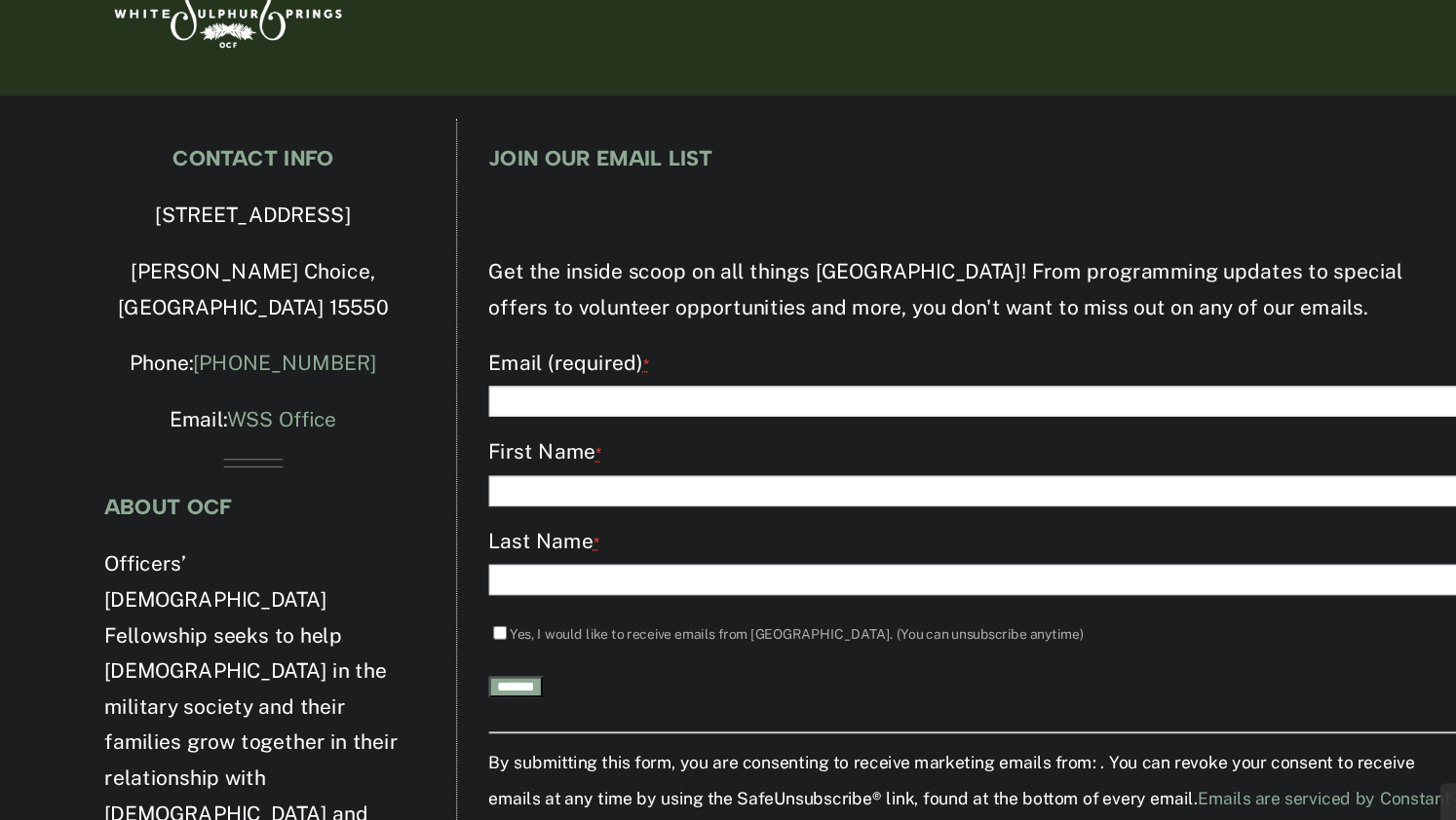
scroll to position [3523, 0]
